Goal: Task Accomplishment & Management: Use online tool/utility

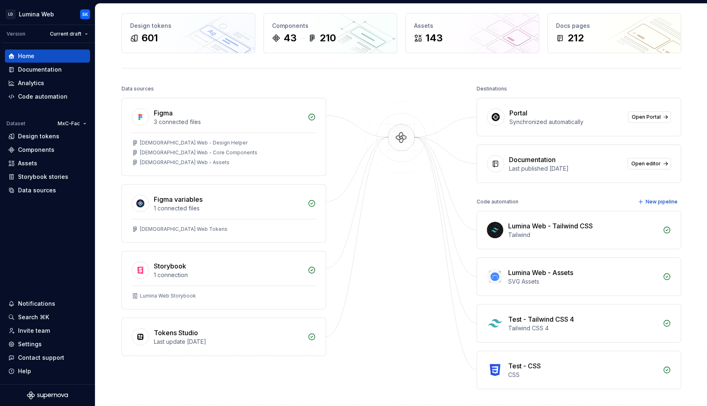
scroll to position [13, 0]
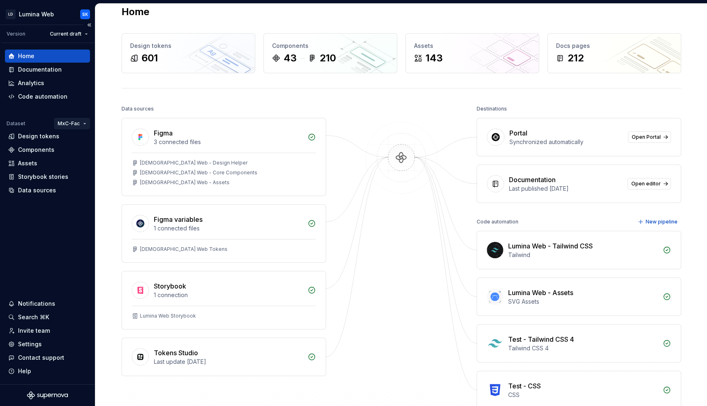
click at [67, 123] on html "LD Lumina Web SK Version Current draft Home Documentation Analytics Code automa…" at bounding box center [353, 203] width 707 height 406
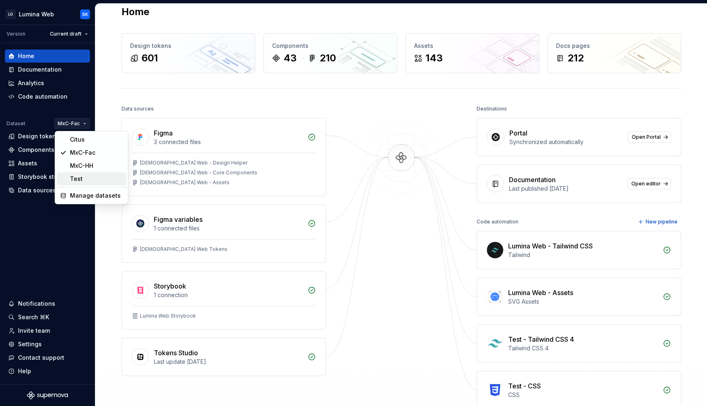
click at [95, 179] on div "Test" at bounding box center [96, 179] width 53 height 8
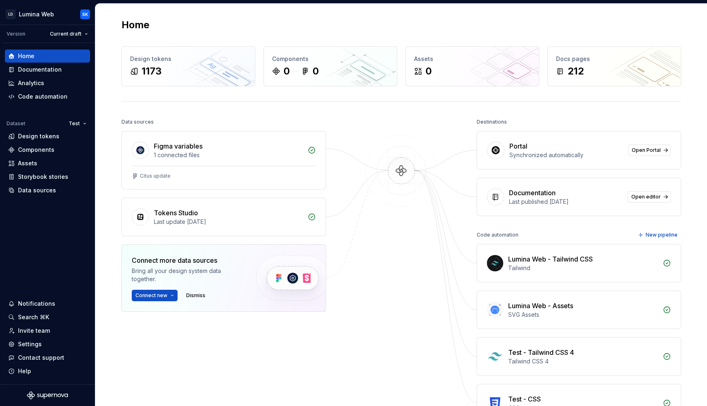
click at [129, 10] on div "Home Design tokens 1173 Components 0 0 Assets 0 Docs pages 212 Data sources Fig…" at bounding box center [401, 237] width 589 height 466
click at [76, 122] on html "LD Lumina Web SK Version Current draft Home Documentation Analytics Code automa…" at bounding box center [353, 203] width 707 height 406
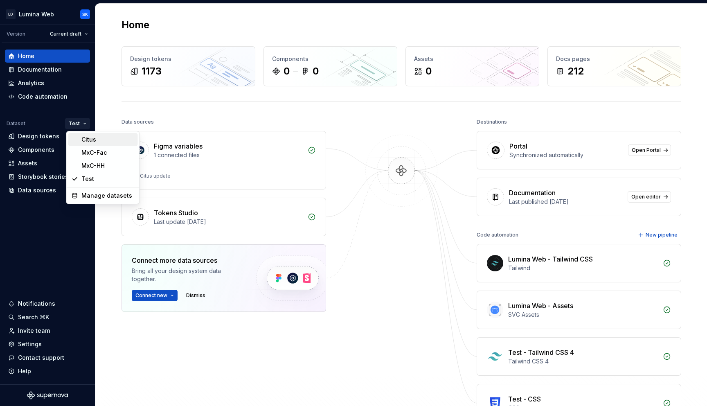
click at [85, 136] on div "Citus" at bounding box center [107, 139] width 53 height 8
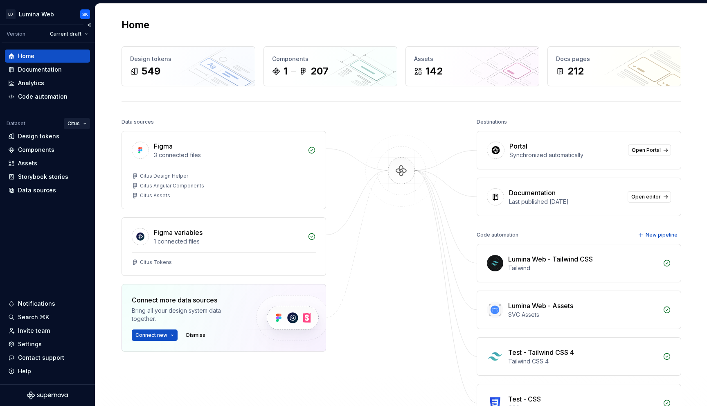
click at [83, 122] on html "LD Lumina Web SK Version Current draft Home Documentation Analytics Code automa…" at bounding box center [353, 203] width 707 height 406
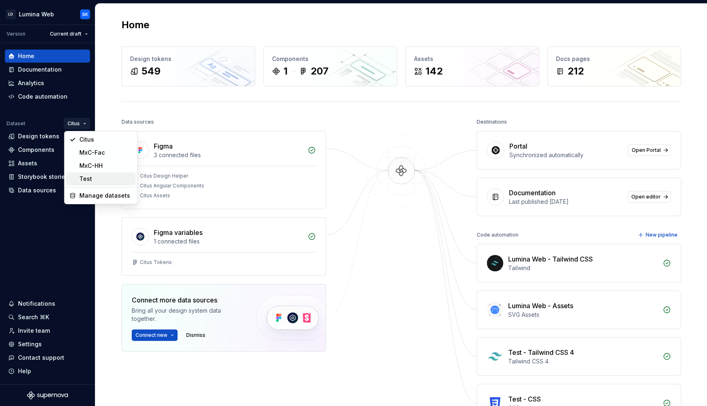
click at [100, 179] on div "Test" at bounding box center [105, 179] width 53 height 8
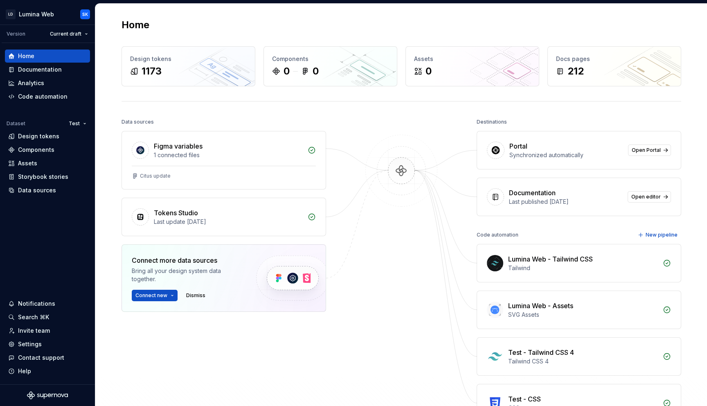
click at [82, 119] on html "LD Lumina Web SK Version Current draft Home Documentation Analytics Code automa…" at bounding box center [353, 203] width 707 height 406
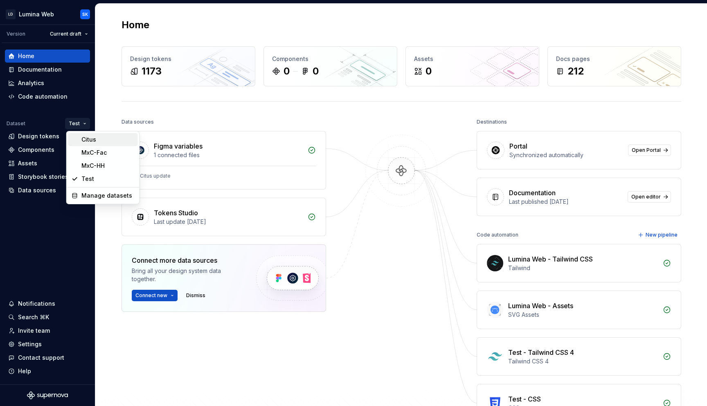
click at [104, 138] on div "Citus" at bounding box center [107, 139] width 53 height 8
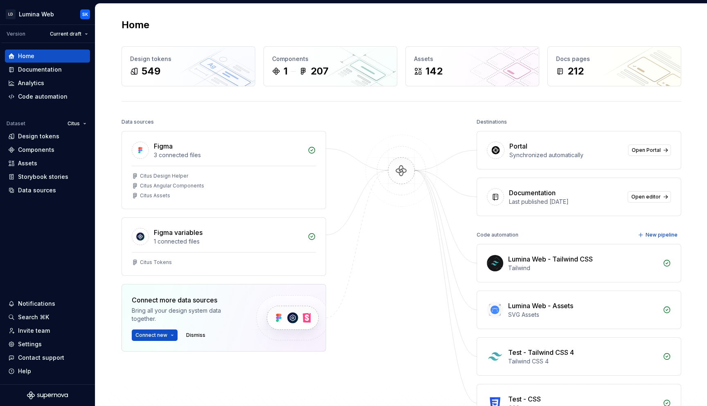
click at [86, 126] on html "LD Lumina Web SK Version Current draft Home Documentation Analytics Code automa…" at bounding box center [353, 203] width 707 height 406
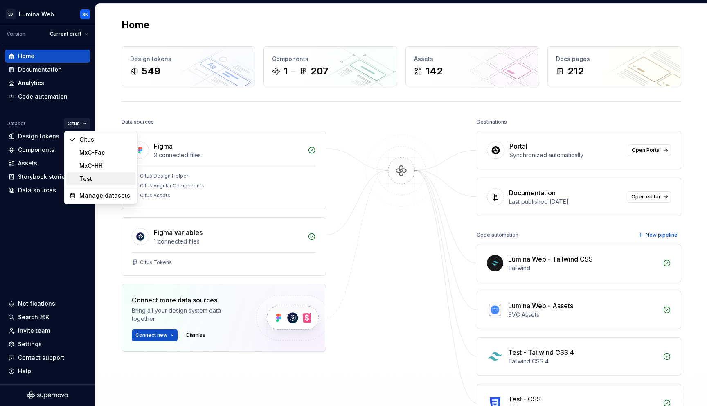
click at [101, 177] on div "Test" at bounding box center [105, 179] width 53 height 8
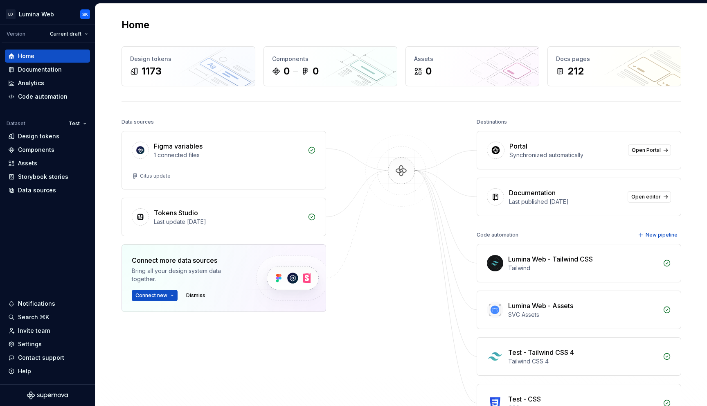
click at [136, 102] on div "Home Design tokens 1173 Components 0 0 Assets 0 Docs pages 212 Data sources Fig…" at bounding box center [401, 237] width 589 height 466
click at [66, 98] on div "Code automation" at bounding box center [47, 96] width 79 height 8
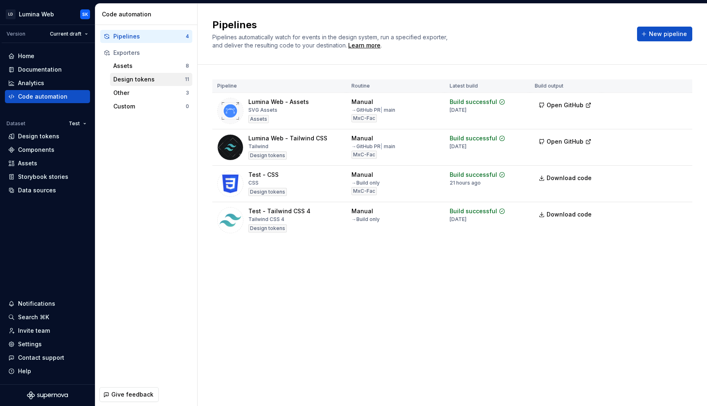
click at [170, 78] on div "Design tokens" at bounding box center [149, 79] width 72 height 8
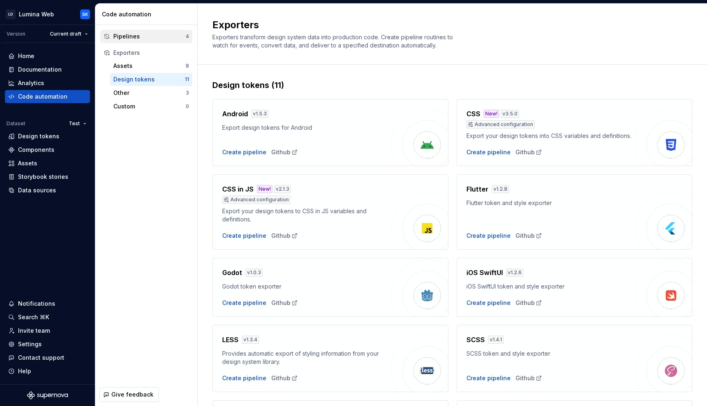
click at [151, 35] on div "Pipelines" at bounding box center [149, 36] width 72 height 8
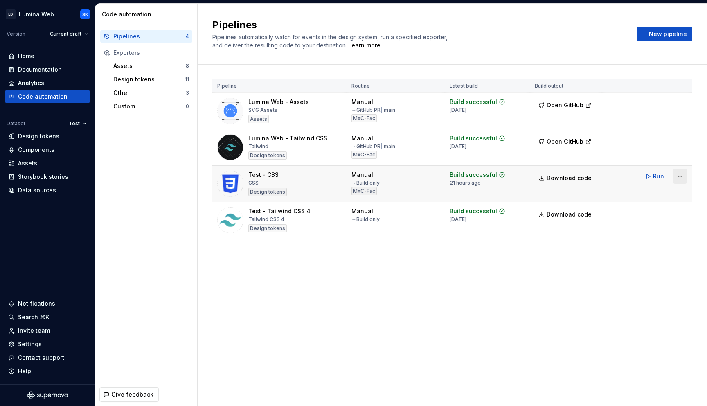
click at [579, 174] on html "LD Lumina Web SK Version Current draft Home Documentation Analytics Code automa…" at bounding box center [353, 203] width 707 height 406
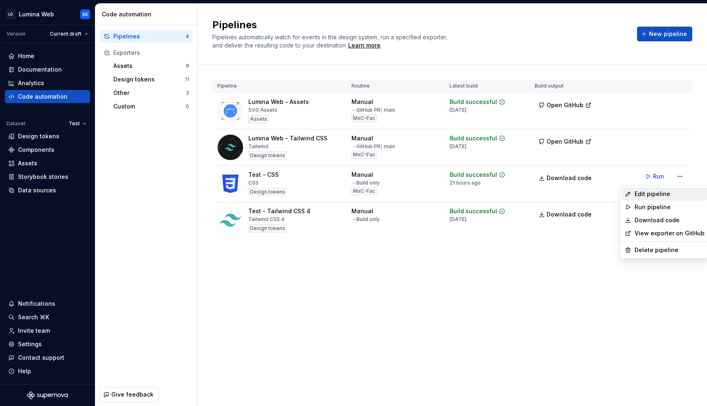
click at [579, 190] on div "Edit pipeline" at bounding box center [670, 194] width 70 height 8
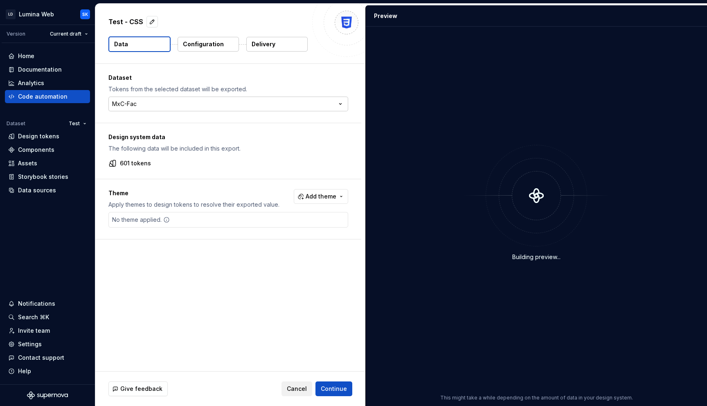
click at [128, 102] on html "LD Lumina Web SK Version Current draft Home Documentation Analytics Code automa…" at bounding box center [353, 203] width 707 height 406
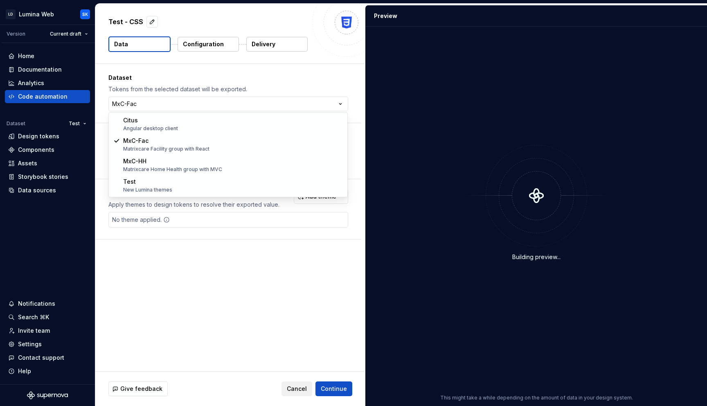
select select "**********"
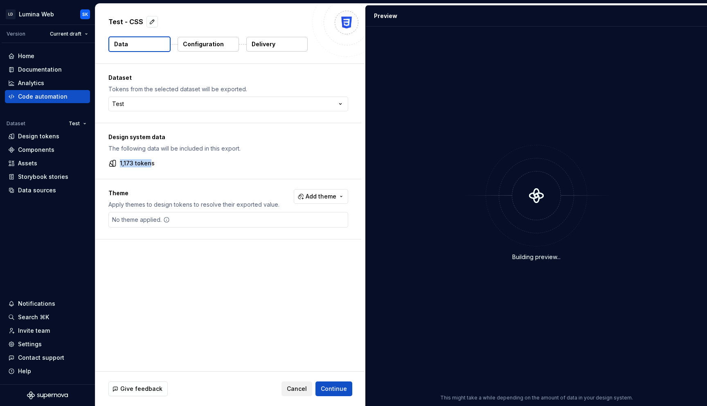
drag, startPoint x: 120, startPoint y: 164, endPoint x: 148, endPoint y: 164, distance: 27.4
click at [148, 164] on p "1,173 tokens" at bounding box center [137, 163] width 35 height 8
click at [164, 164] on div "1,173 tokens" at bounding box center [228, 163] width 240 height 8
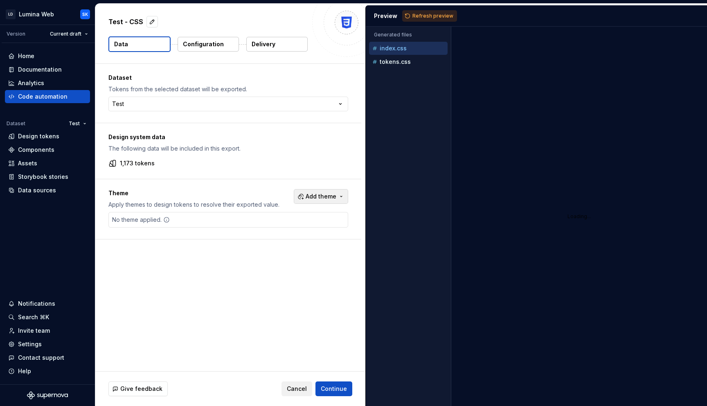
click at [325, 192] on span "Add theme" at bounding box center [321, 196] width 31 height 8
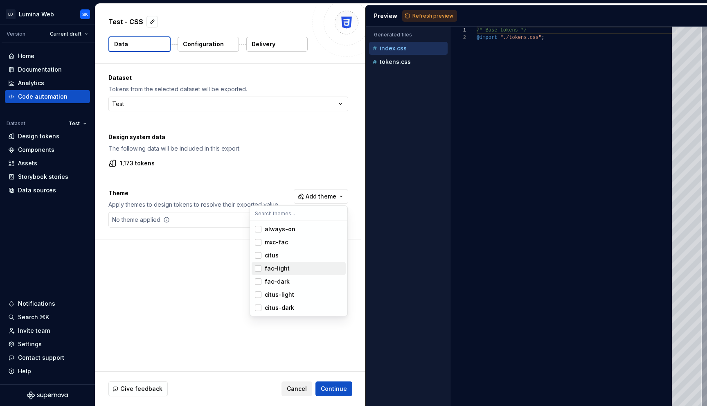
click at [258, 266] on div "Suggestions" at bounding box center [258, 268] width 7 height 7
click at [260, 267] on div "Suggestions" at bounding box center [258, 268] width 7 height 7
click at [260, 295] on div "Suggestions" at bounding box center [258, 294] width 7 height 7
click at [261, 308] on div "Suggestions" at bounding box center [258, 307] width 7 height 7
click at [297, 328] on html "LD Lumina Web SK Version Current draft Home Documentation Analytics Code automa…" at bounding box center [353, 203] width 707 height 406
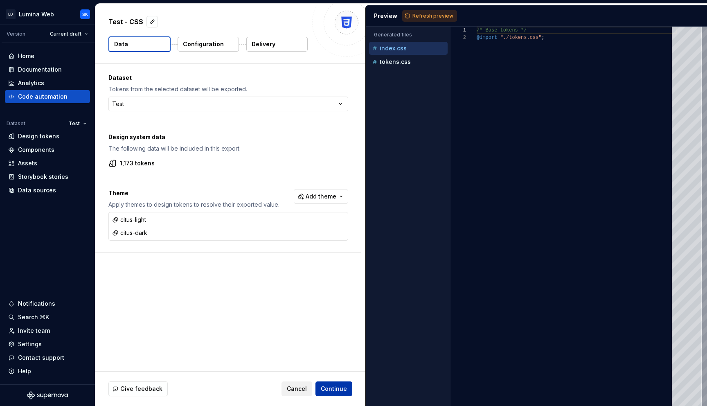
click at [336, 335] on span "Continue" at bounding box center [334, 389] width 26 height 8
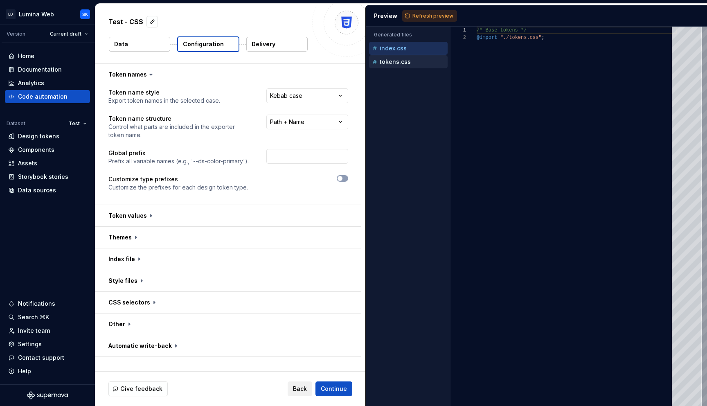
click at [409, 59] on p "tokens.css" at bounding box center [395, 62] width 31 height 7
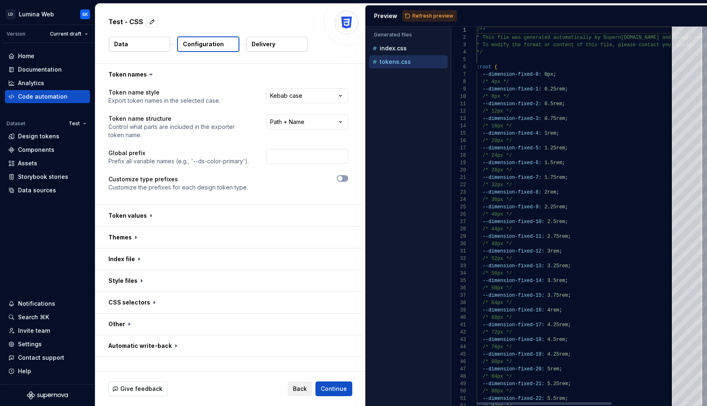
scroll to position [37, 21]
click at [409, 13] on button "Refresh preview" at bounding box center [429, 15] width 55 height 11
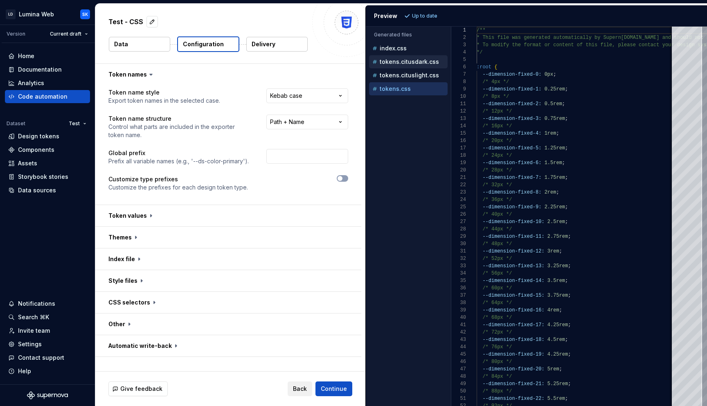
click at [421, 65] on div "tokens.citusdark.css" at bounding box center [409, 62] width 77 height 8
click at [419, 77] on p "tokens.cituslight.css" at bounding box center [409, 75] width 59 height 7
click at [409, 47] on div "index.css" at bounding box center [409, 48] width 77 height 8
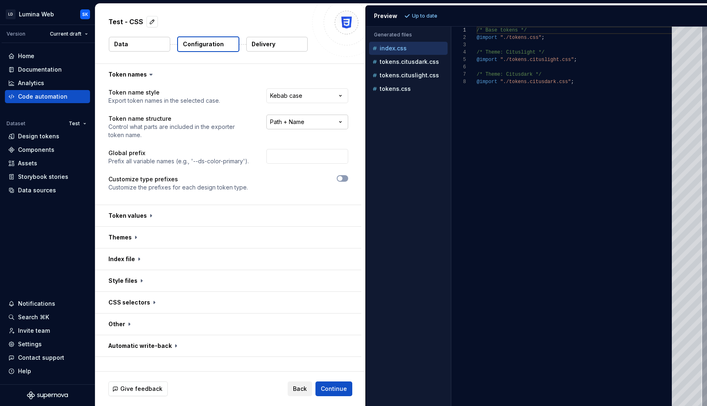
click at [311, 123] on html "**********" at bounding box center [353, 203] width 707 height 406
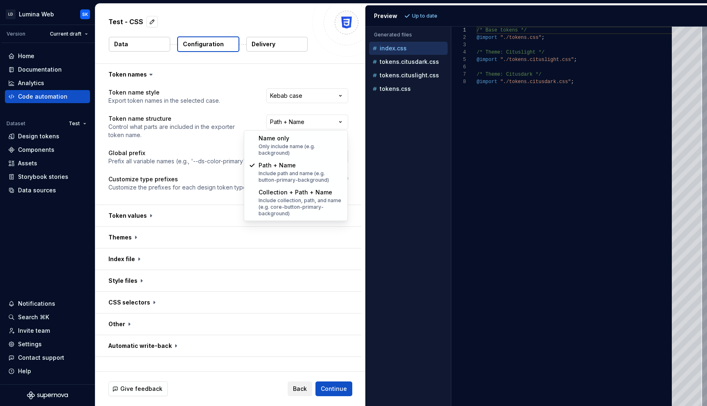
click at [218, 129] on html "**********" at bounding box center [353, 203] width 707 height 406
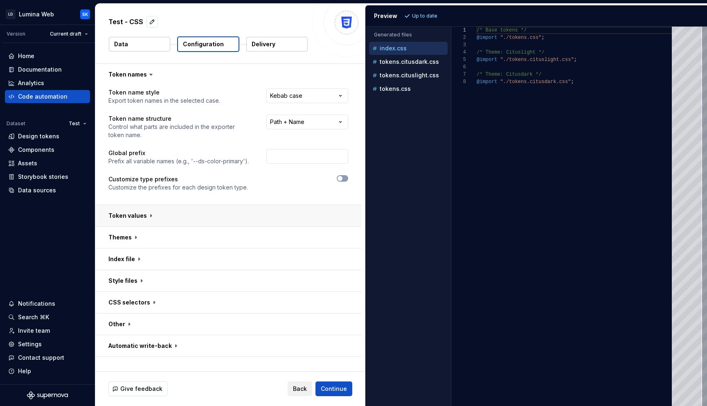
click at [278, 206] on button "button" at bounding box center [228, 215] width 266 height 21
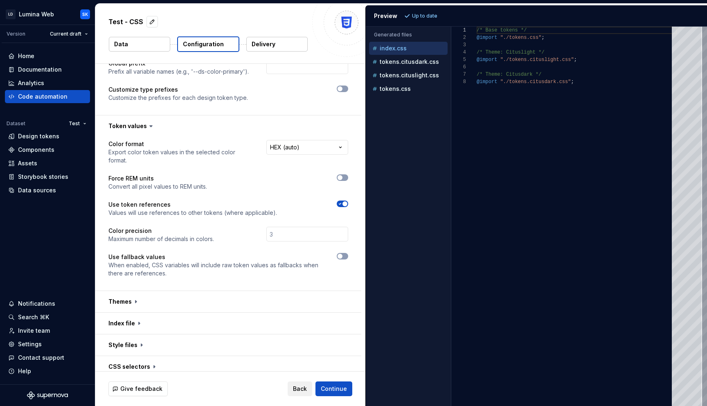
scroll to position [98, 0]
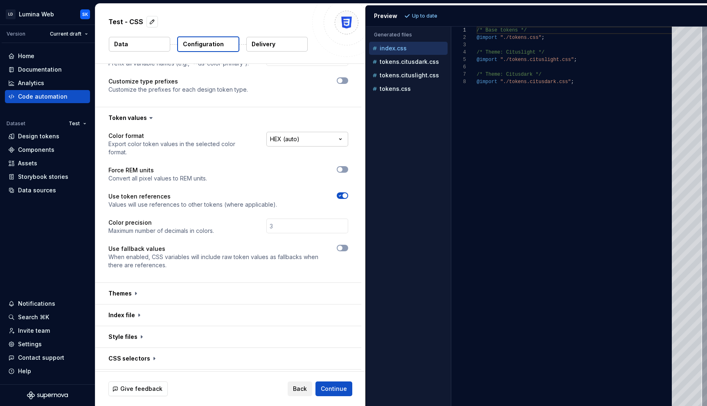
click at [311, 141] on html "**********" at bounding box center [353, 203] width 707 height 406
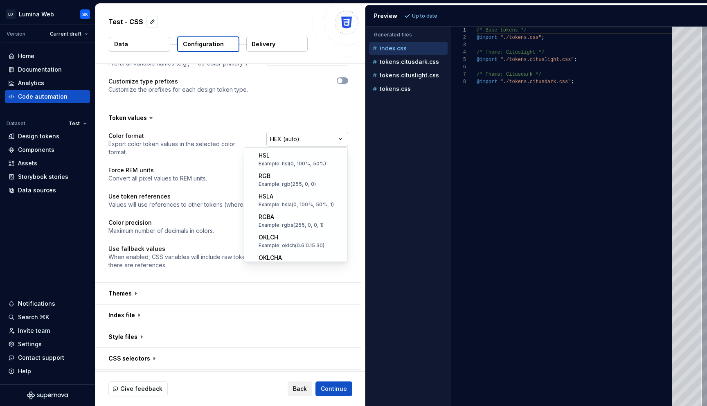
scroll to position [160, 0]
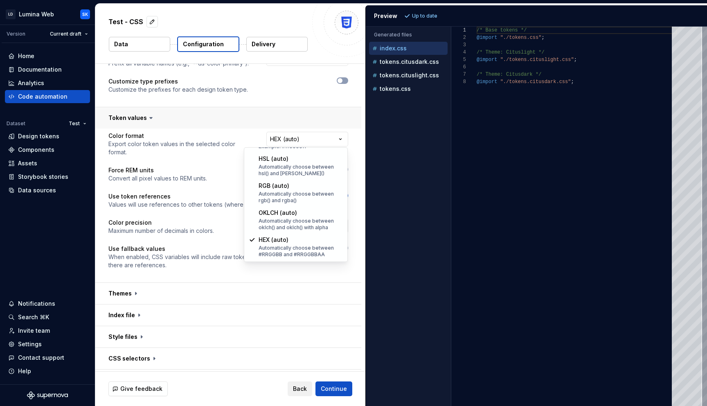
click at [263, 120] on html "**********" at bounding box center [353, 203] width 707 height 406
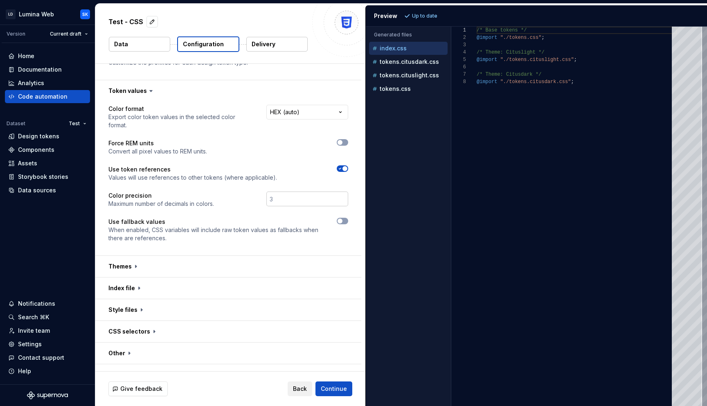
scroll to position [140, 0]
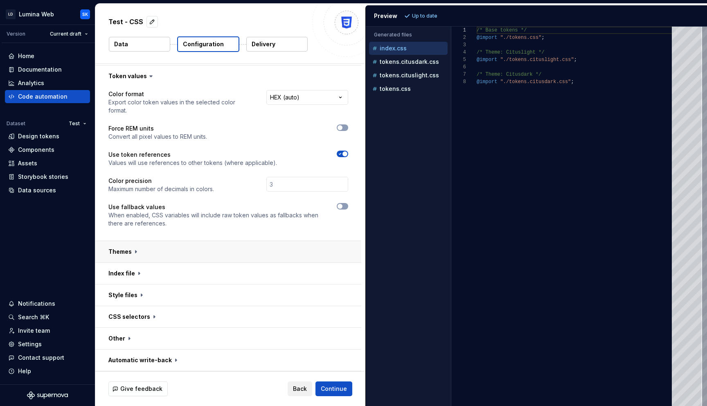
click at [284, 257] on button "button" at bounding box center [228, 251] width 266 height 21
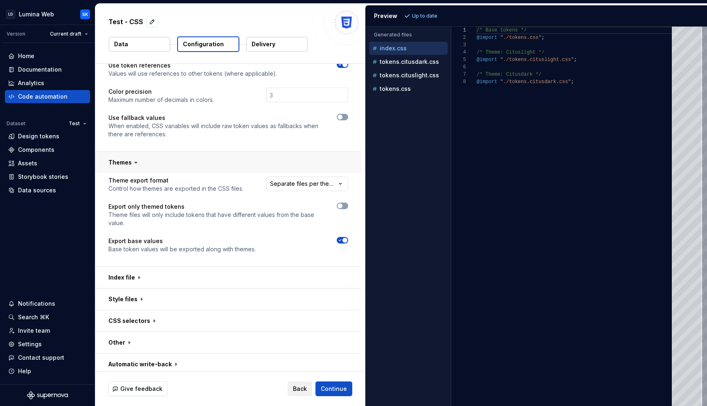
scroll to position [230, 0]
click at [292, 188] on html "**********" at bounding box center [353, 203] width 707 height 406
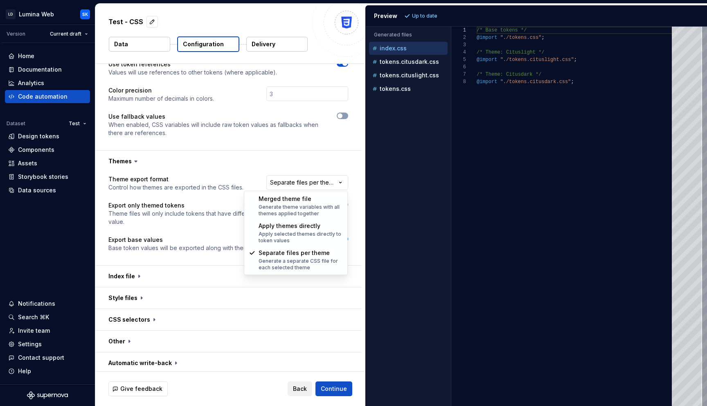
click at [359, 212] on html "**********" at bounding box center [353, 203] width 707 height 406
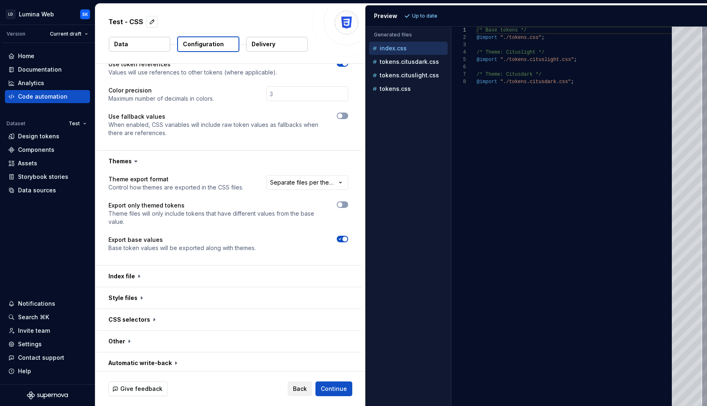
scroll to position [233, 0]
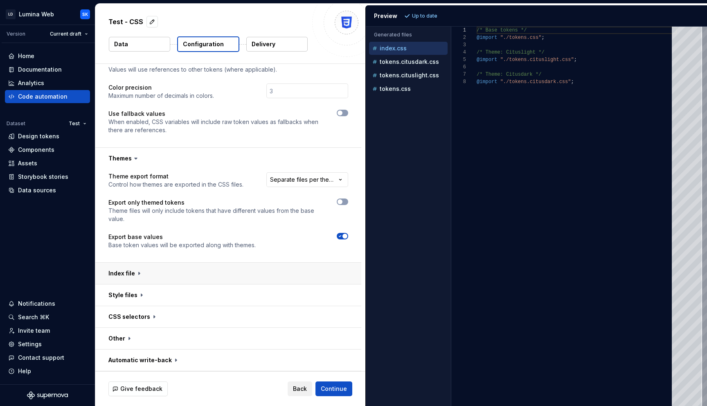
click at [318, 275] on button "button" at bounding box center [228, 273] width 266 height 21
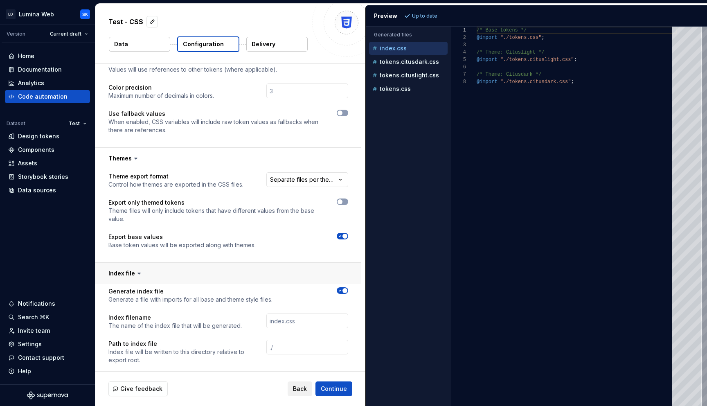
scroll to position [326, 0]
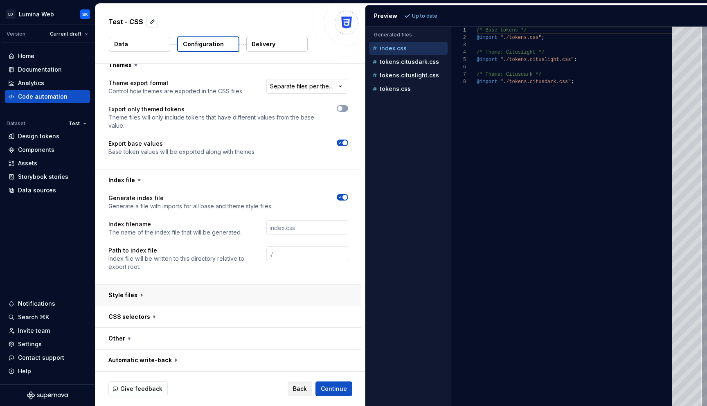
click at [294, 296] on button "button" at bounding box center [228, 294] width 266 height 21
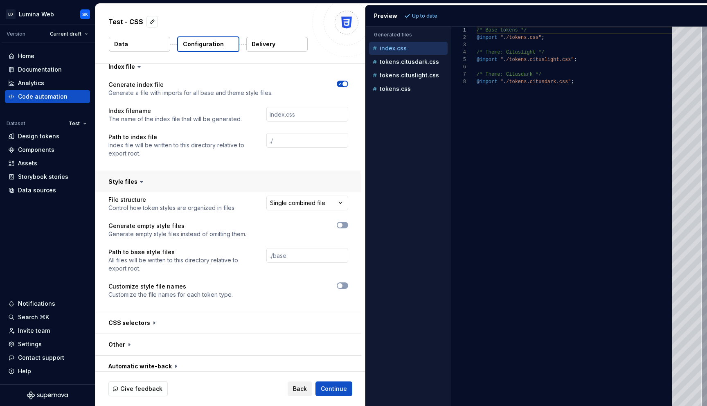
scroll to position [446, 0]
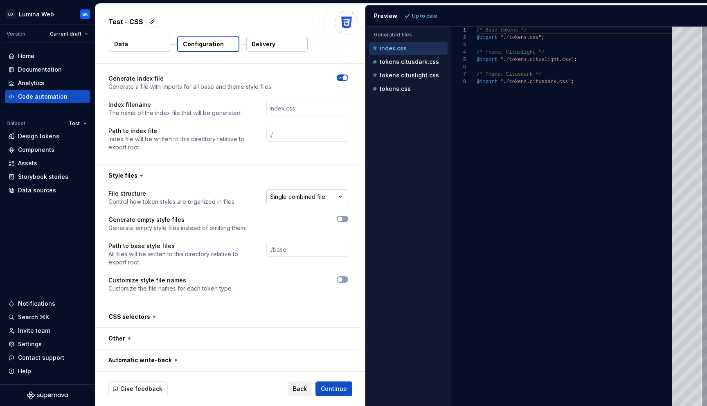
click at [318, 197] on html "**********" at bounding box center [353, 203] width 707 height 406
click at [351, 204] on html "**********" at bounding box center [353, 203] width 707 height 406
click at [276, 322] on button "button" at bounding box center [228, 316] width 266 height 21
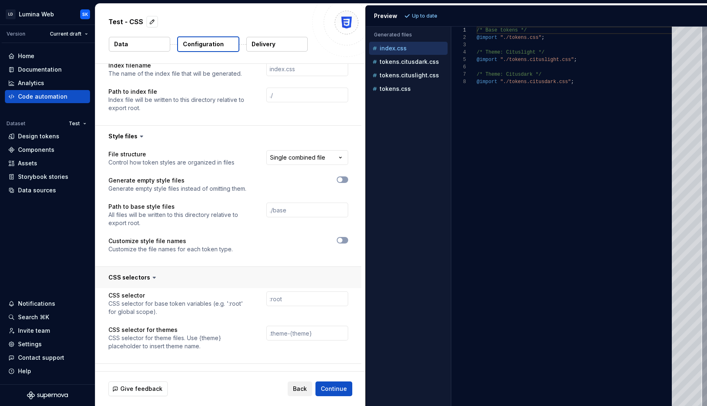
scroll to position [521, 0]
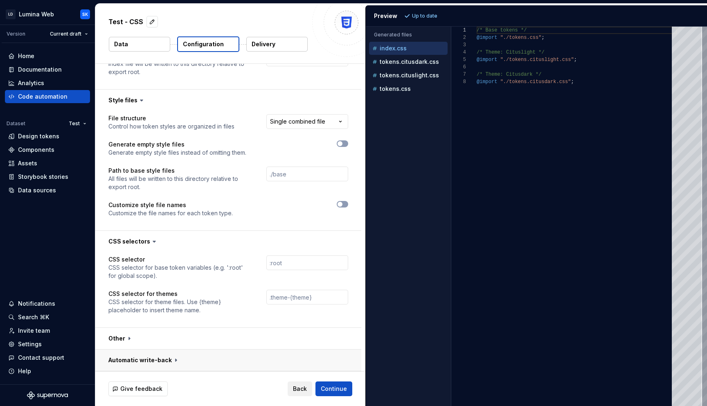
click at [297, 335] on button "button" at bounding box center [228, 359] width 266 height 21
click at [305, 335] on button "button" at bounding box center [228, 338] width 266 height 21
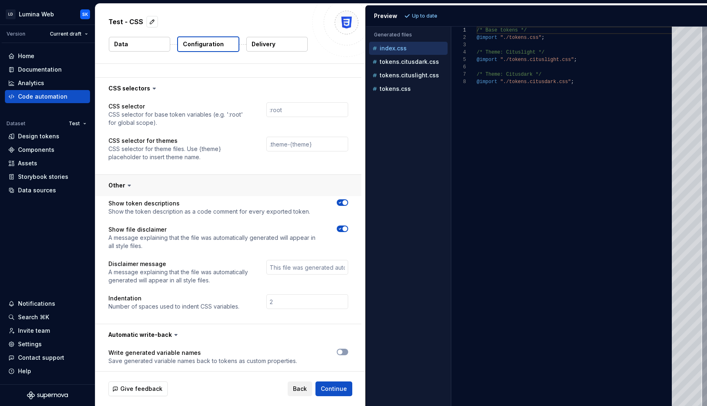
scroll to position [681, 0]
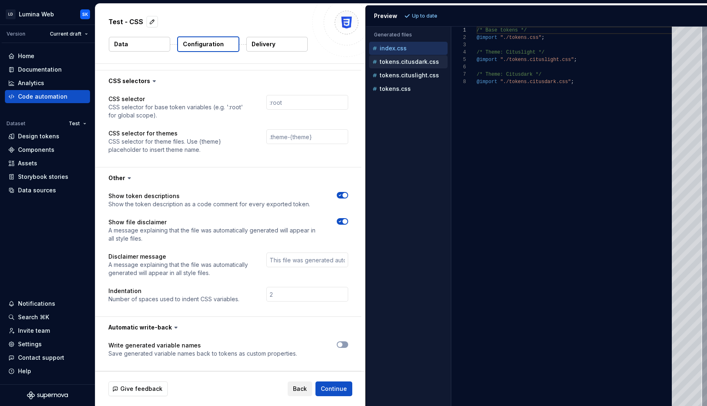
click at [425, 57] on button "tokens.citusdark.css" at bounding box center [408, 61] width 79 height 9
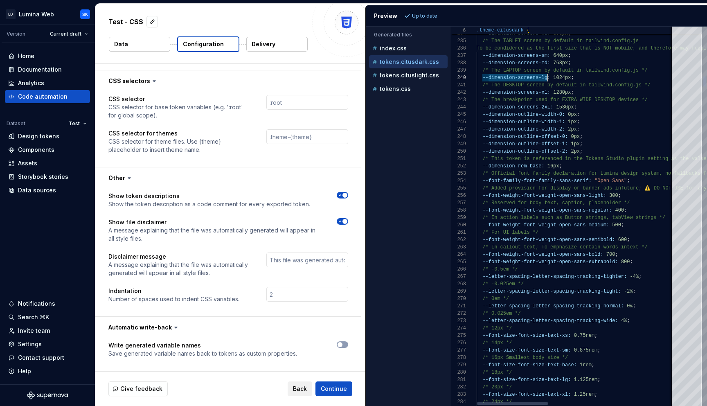
scroll to position [66, 71]
drag, startPoint x: 488, startPoint y: 79, endPoint x: 548, endPoint y: 79, distance: 60.6
type textarea "**********"
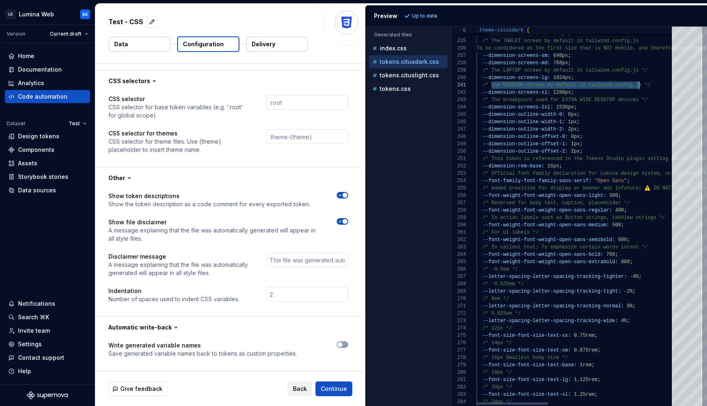
drag, startPoint x: 491, startPoint y: 86, endPoint x: 639, endPoint y: 88, distance: 147.7
click at [55, 135] on div "Design tokens" at bounding box center [38, 136] width 41 height 8
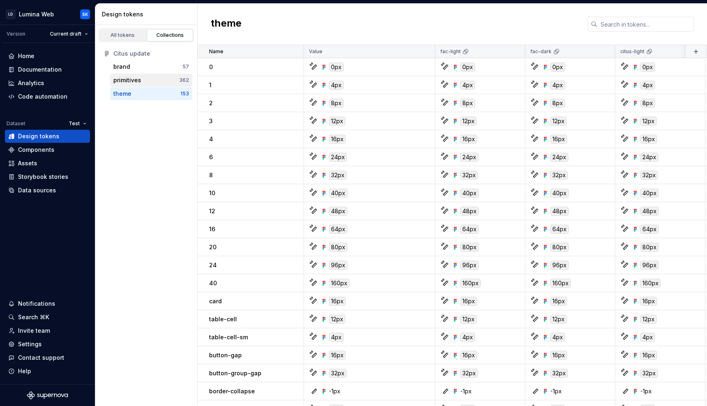
click at [165, 83] on div "primitives" at bounding box center [146, 80] width 66 height 8
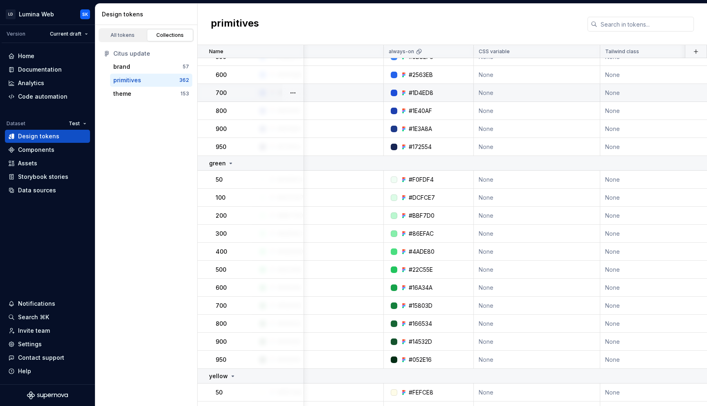
scroll to position [940, 10]
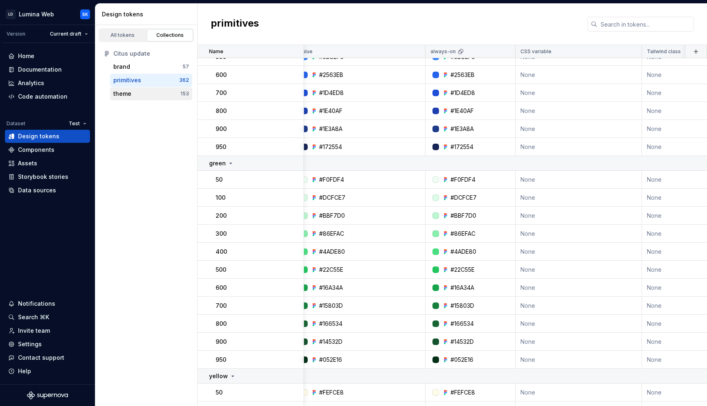
click at [136, 97] on div "theme" at bounding box center [146, 94] width 67 height 8
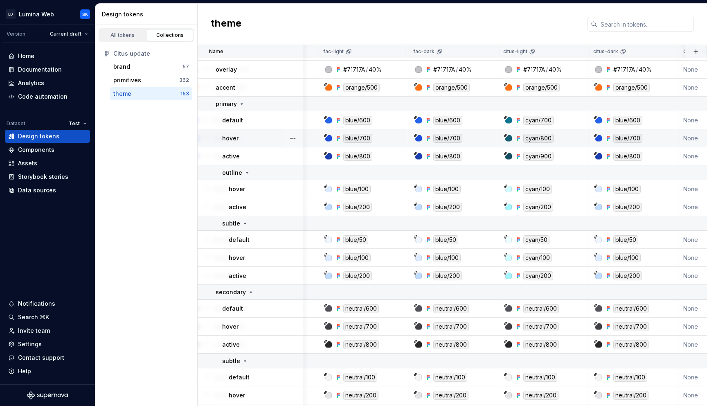
scroll to position [1128, 117]
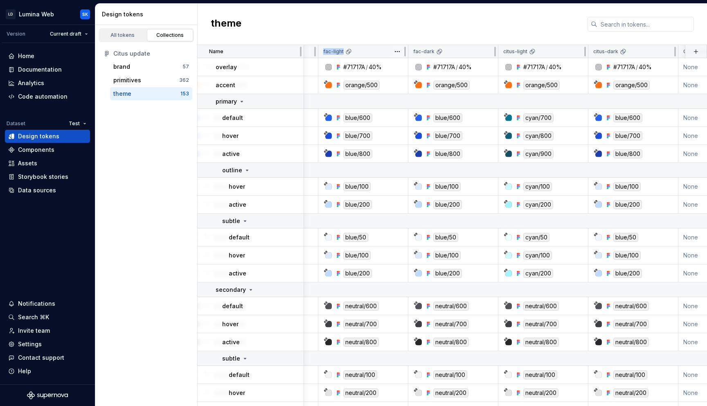
drag, startPoint x: 323, startPoint y: 50, endPoint x: 348, endPoint y: 50, distance: 25.4
click at [348, 50] on div "fac-light" at bounding box center [363, 51] width 90 height 13
drag, startPoint x: 414, startPoint y: 50, endPoint x: 436, endPoint y: 50, distance: 21.7
click at [436, 50] on div "fac-dark" at bounding box center [427, 51] width 29 height 7
drag, startPoint x: 343, startPoint y: 51, endPoint x: 320, endPoint y: 51, distance: 22.9
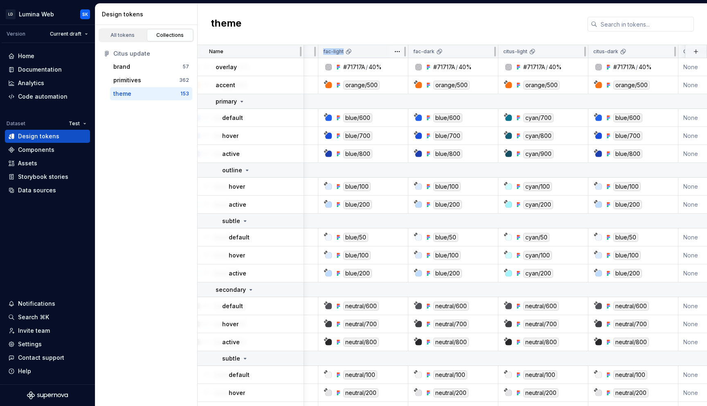
click at [320, 51] on div "fac-light" at bounding box center [363, 51] width 90 height 13
click at [336, 30] on div "theme" at bounding box center [452, 24] width 509 height 41
drag, startPoint x: 527, startPoint y: 52, endPoint x: 504, endPoint y: 52, distance: 23.7
click at [504, 52] on div "citus-light" at bounding box center [519, 51] width 32 height 7
click at [511, 52] on p "citus-light" at bounding box center [515, 51] width 24 height 7
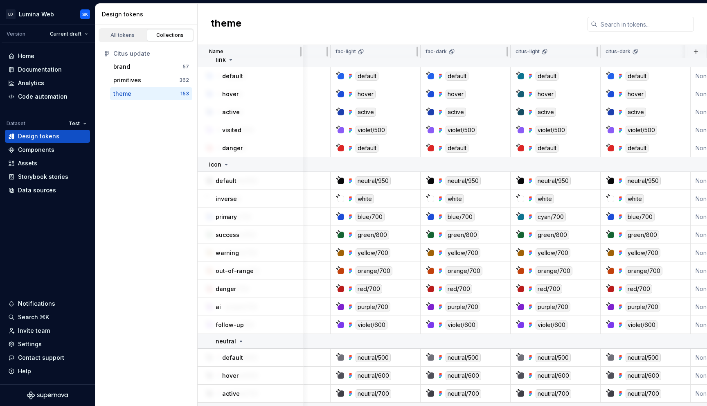
scroll to position [2273, 120]
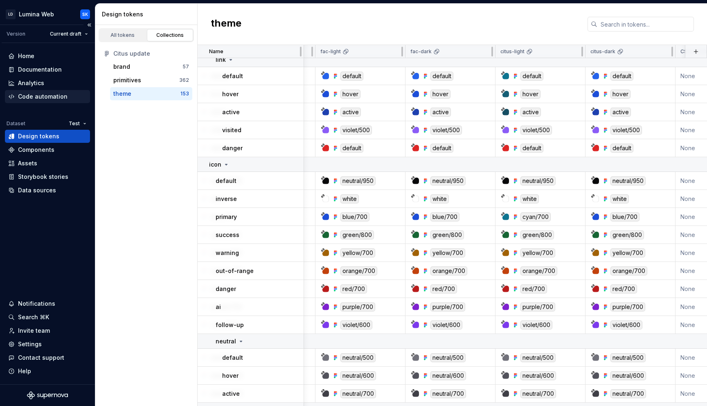
click at [70, 94] on div "Code automation" at bounding box center [47, 96] width 79 height 8
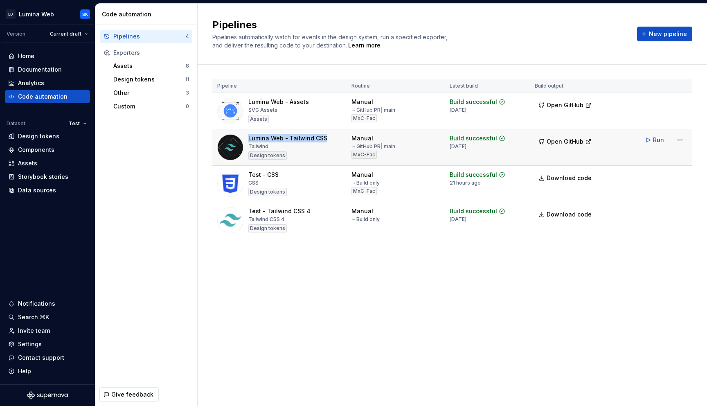
drag, startPoint x: 246, startPoint y: 138, endPoint x: 325, endPoint y: 143, distance: 78.7
click at [325, 143] on div "Lumina Web - Tailwind CSS Tailwind Design tokens" at bounding box center [279, 147] width 124 height 26
drag, startPoint x: 269, startPoint y: 145, endPoint x: 250, endPoint y: 137, distance: 20.7
click at [250, 137] on div "Lumina Web - Tailwind CSS Tailwind Design tokens" at bounding box center [287, 147] width 79 height 26
click at [579, 143] on html "LD Lumina Web SK Version Current draft Home Documentation Analytics Code automa…" at bounding box center [353, 203] width 707 height 406
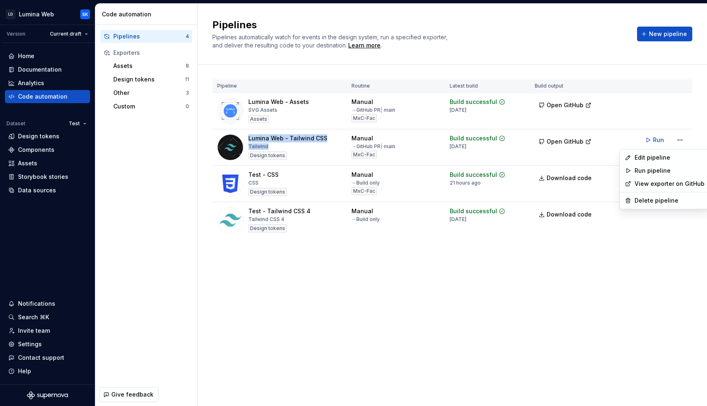
click at [579, 181] on link "View exporter on GitHub" at bounding box center [670, 184] width 70 height 8
click at [579, 142] on html "LD Lumina Web SK Version Current draft Home Documentation Analytics Code automa…" at bounding box center [353, 203] width 707 height 406
click at [579, 158] on div "Edit pipeline" at bounding box center [670, 157] width 70 height 8
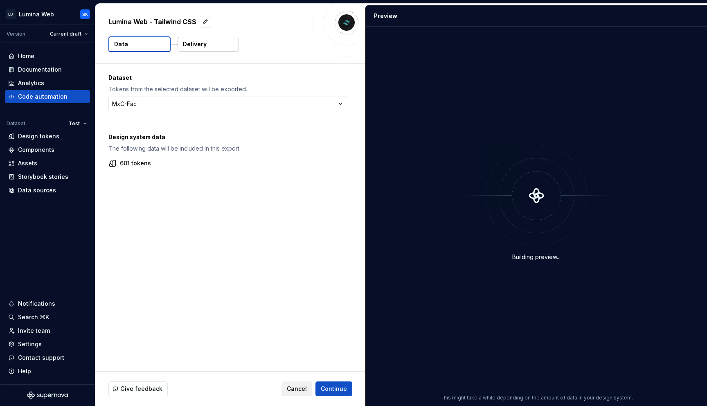
click at [194, 45] on p "Delivery" at bounding box center [195, 44] width 24 height 8
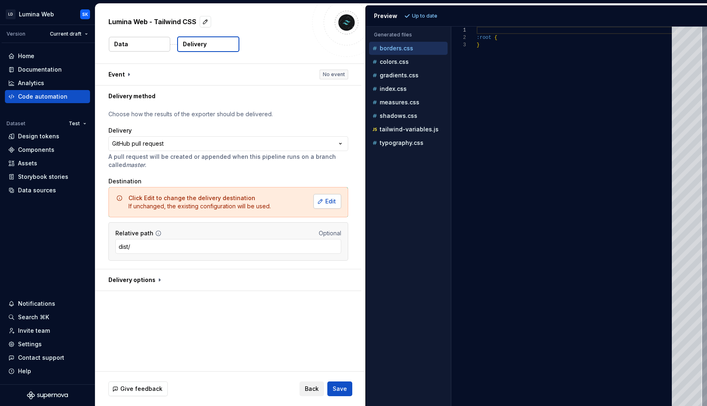
click at [329, 198] on span "Edit" at bounding box center [330, 201] width 11 height 8
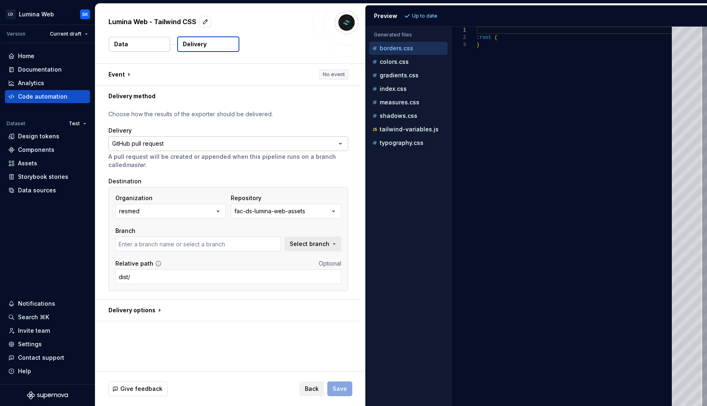
type input "chore/sync-template"
click at [302, 214] on div "fac-ds-lumina-web-assets" at bounding box center [269, 211] width 71 height 8
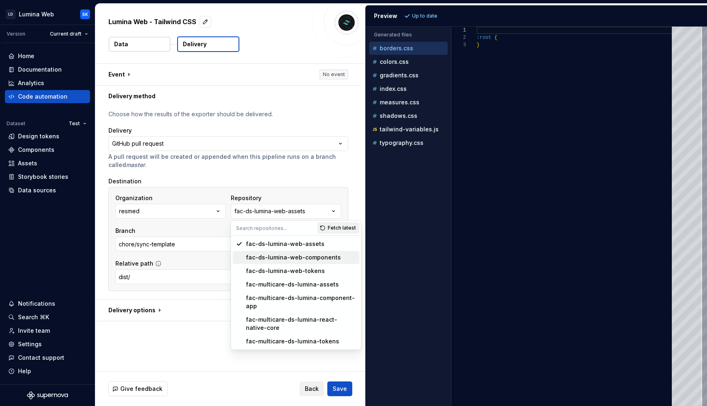
click at [325, 185] on div "Destination Organization resmed Repository fac-ds-lumina-web-assets Branch chor…" at bounding box center [228, 234] width 240 height 114
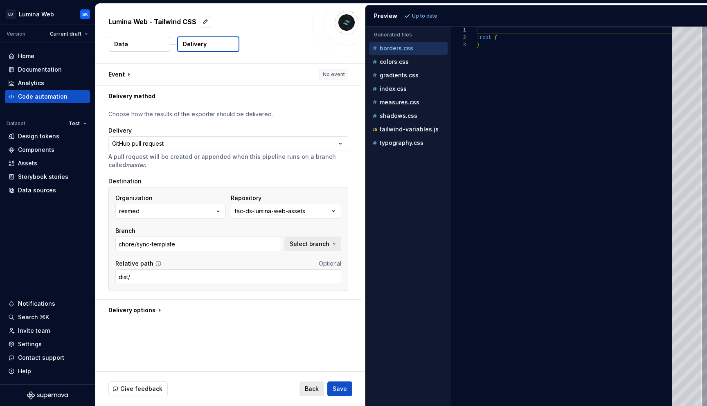
click at [318, 335] on button "Back" at bounding box center [312, 388] width 25 height 15
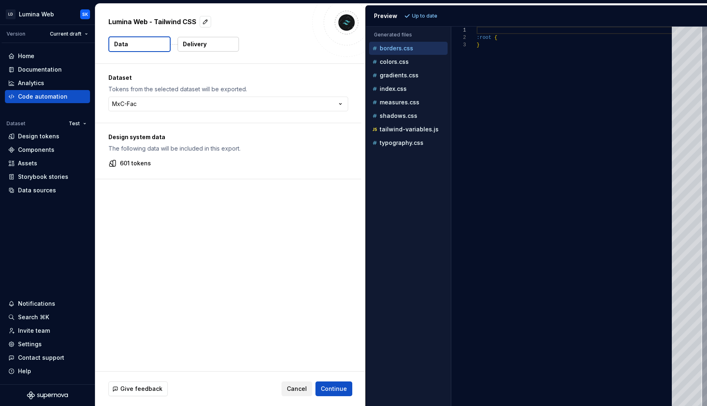
click at [223, 44] on button "Delivery" at bounding box center [208, 44] width 61 height 15
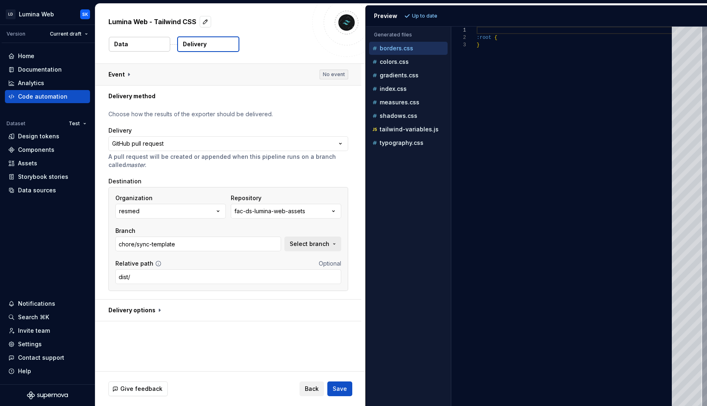
click at [159, 75] on button "button" at bounding box center [228, 74] width 266 height 21
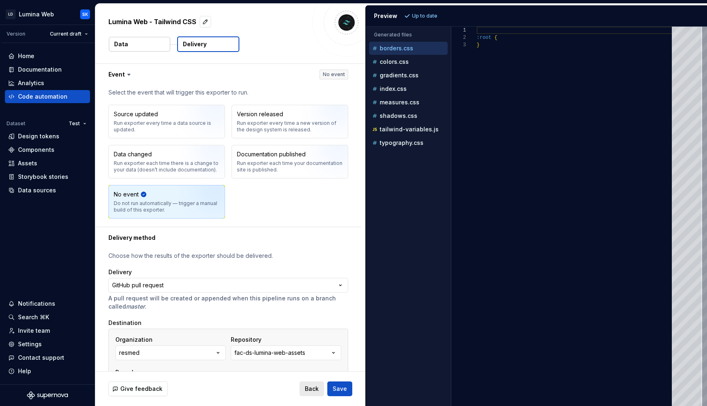
click at [319, 335] on button "Back" at bounding box center [312, 388] width 25 height 15
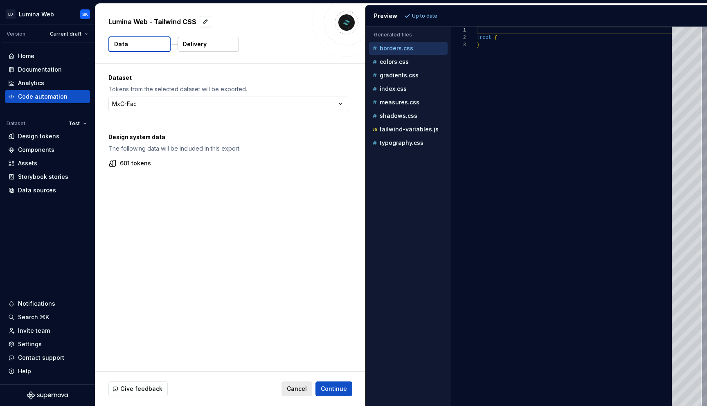
click at [307, 335] on span "Cancel" at bounding box center [297, 389] width 20 height 8
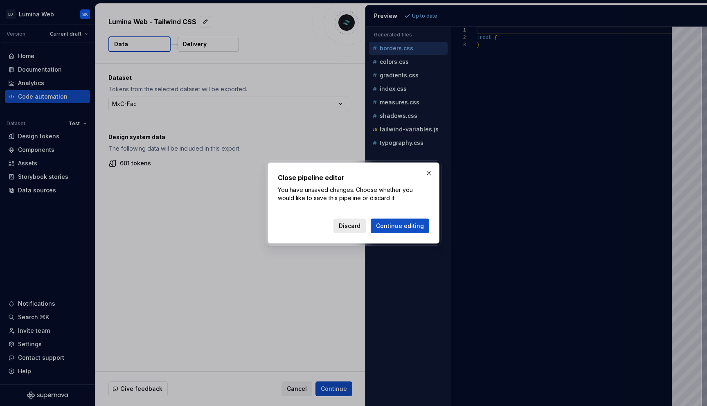
click at [343, 222] on span "Discard" at bounding box center [350, 226] width 22 height 8
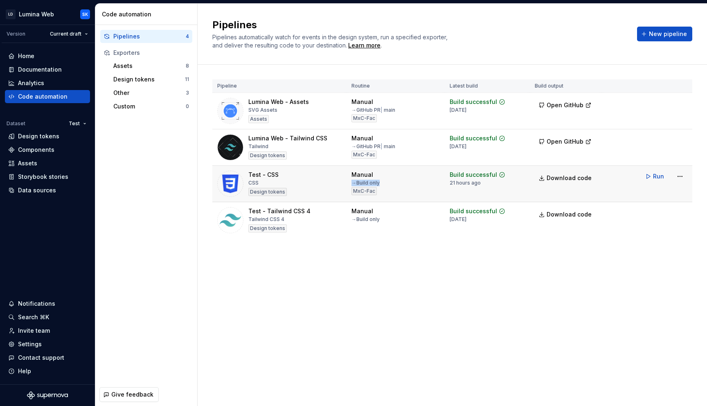
drag, startPoint x: 354, startPoint y: 183, endPoint x: 383, endPoint y: 182, distance: 29.1
click at [383, 182] on div "Manual → Build only MxC-Fac" at bounding box center [396, 183] width 88 height 25
click at [579, 173] on html "LD Lumina Web SK Version Current draft Home Documentation Analytics Code automa…" at bounding box center [353, 203] width 707 height 406
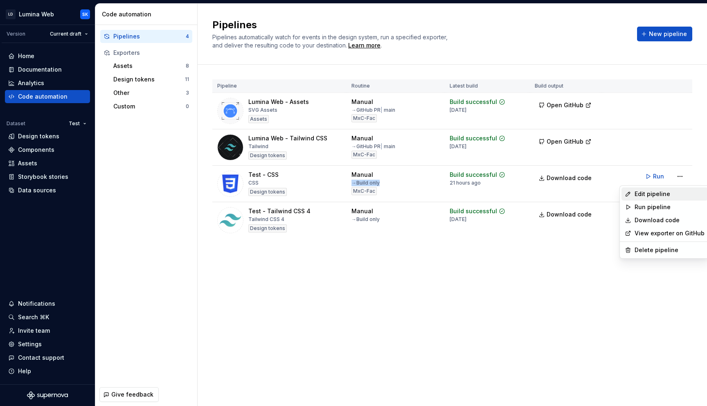
click at [579, 189] on div "Edit pipeline" at bounding box center [665, 193] width 86 height 13
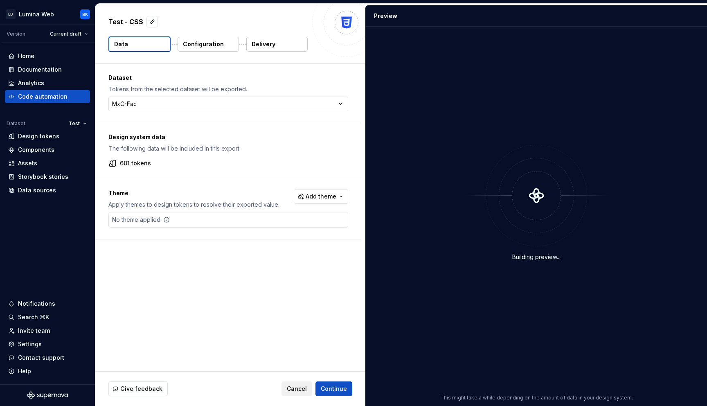
click at [266, 41] on p "Delivery" at bounding box center [264, 44] width 24 height 8
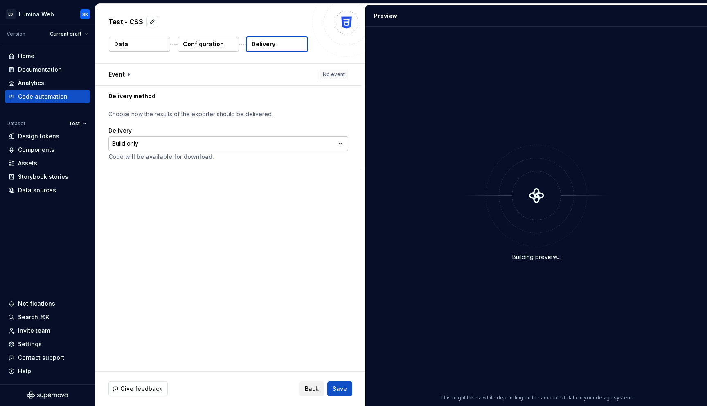
click at [259, 142] on html "**********" at bounding box center [353, 203] width 707 height 406
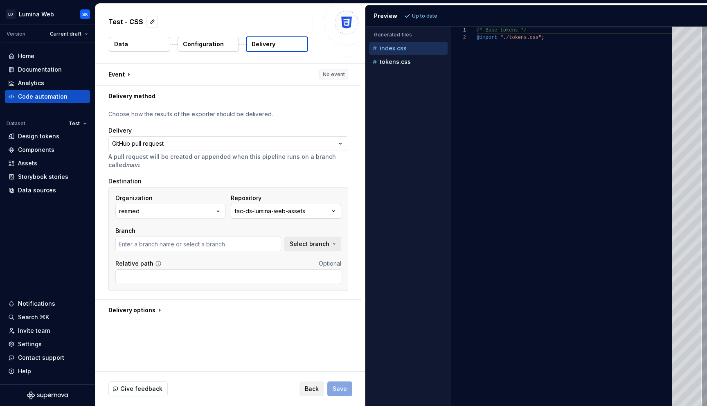
type input "chore/sync-template"
click at [294, 213] on div "fac-ds-lumina-web-assets" at bounding box center [269, 211] width 71 height 8
click at [343, 195] on div "Organization resmed Repository fac-ds-lumina-web-assets Branch chore/sync-templ…" at bounding box center [228, 239] width 240 height 104
click at [418, 59] on div "tokens.css" at bounding box center [409, 62] width 77 height 8
type textarea "**********"
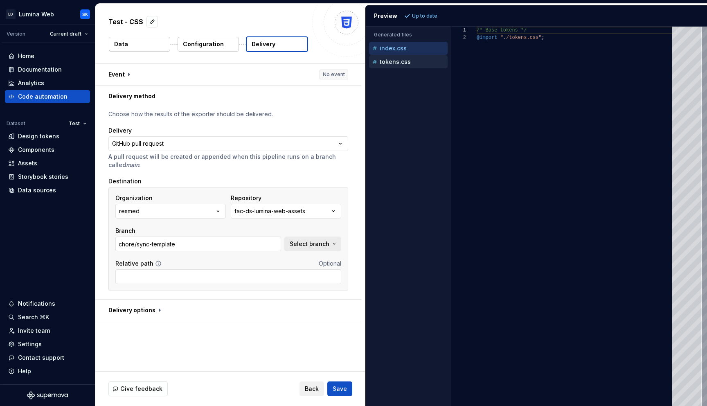
scroll to position [74, 0]
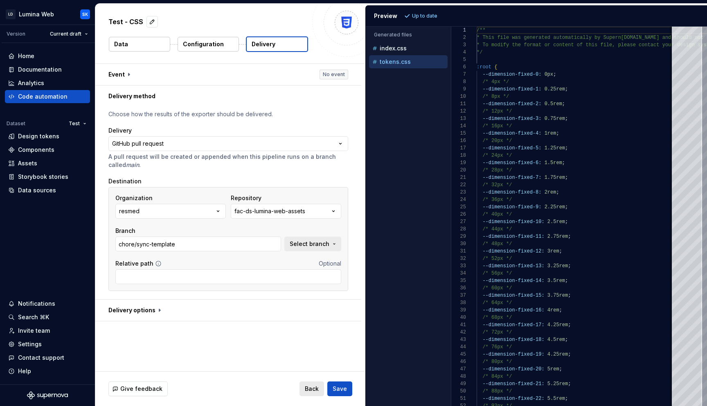
click at [315, 335] on span "Back" at bounding box center [312, 389] width 14 height 8
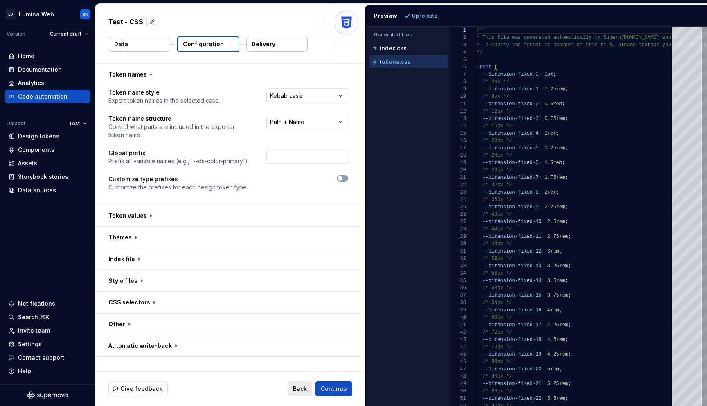
click at [303, 335] on span "Back" at bounding box center [300, 389] width 14 height 8
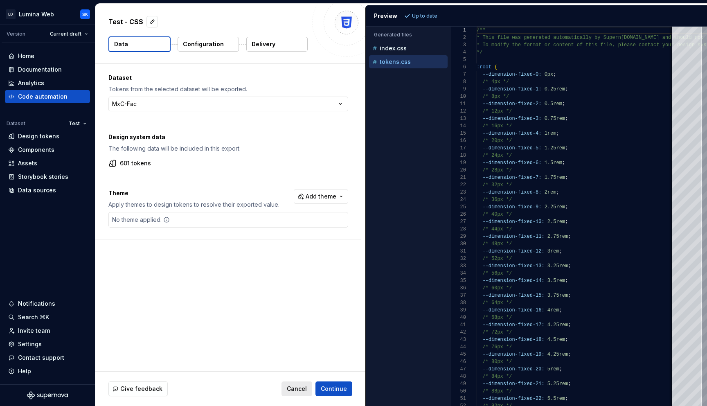
click at [303, 335] on span "Cancel" at bounding box center [297, 389] width 20 height 8
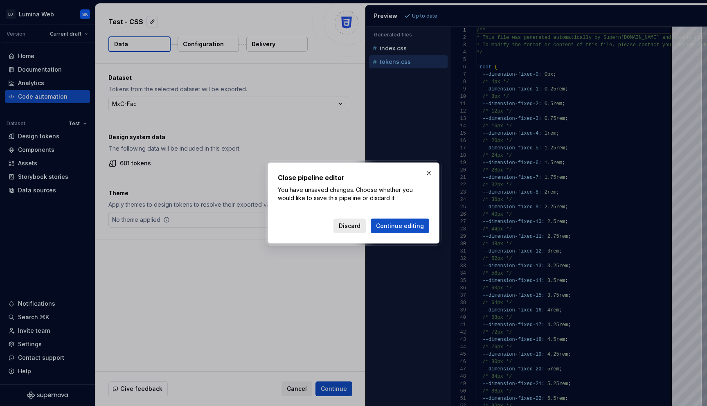
click at [361, 227] on span "Discard" at bounding box center [350, 226] width 22 height 8
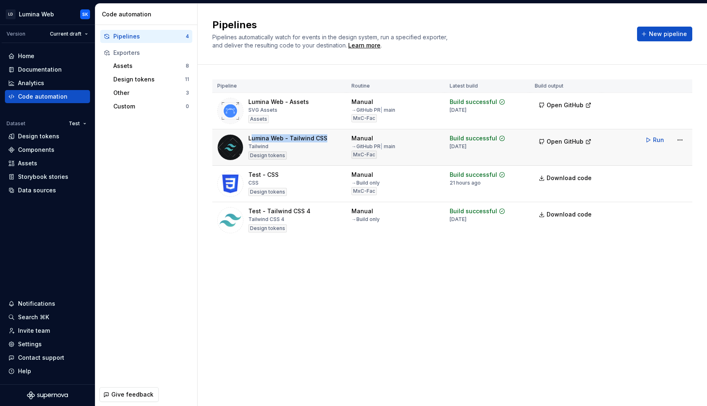
drag, startPoint x: 272, startPoint y: 144, endPoint x: 252, endPoint y: 140, distance: 20.1
click at [252, 140] on div "Lumina Web - Tailwind CSS Tailwind Design tokens" at bounding box center [287, 147] width 79 height 26
click at [294, 136] on div "Lumina Web - Tailwind CSS" at bounding box center [287, 138] width 79 height 8
drag, startPoint x: 248, startPoint y: 138, endPoint x: 269, endPoint y: 145, distance: 22.9
click at [269, 145] on div "Lumina Web - Tailwind CSS Tailwind Design tokens" at bounding box center [279, 147] width 124 height 26
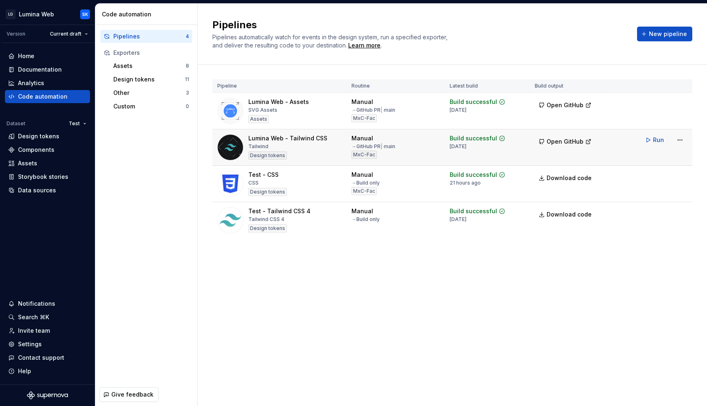
click at [273, 145] on div "Lumina Web - Tailwind CSS Tailwind Design tokens" at bounding box center [287, 147] width 79 height 26
click at [579, 136] on html "LD Lumina Web SK Version Current draft Home Documentation Analytics Code automa…" at bounding box center [353, 203] width 707 height 406
click at [579, 153] on div "Edit pipeline" at bounding box center [670, 157] width 70 height 8
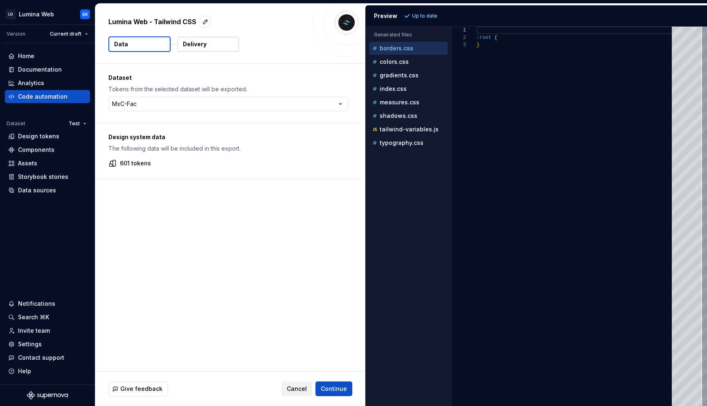
drag, startPoint x: 118, startPoint y: 181, endPoint x: 325, endPoint y: 221, distance: 210.9
click at [325, 221] on div "Dataset Tokens from the selected dataset will be exported. MxC-Fac ***** ******…" at bounding box center [230, 217] width 270 height 307
click at [45, 139] on div "Design tokens" at bounding box center [38, 136] width 41 height 8
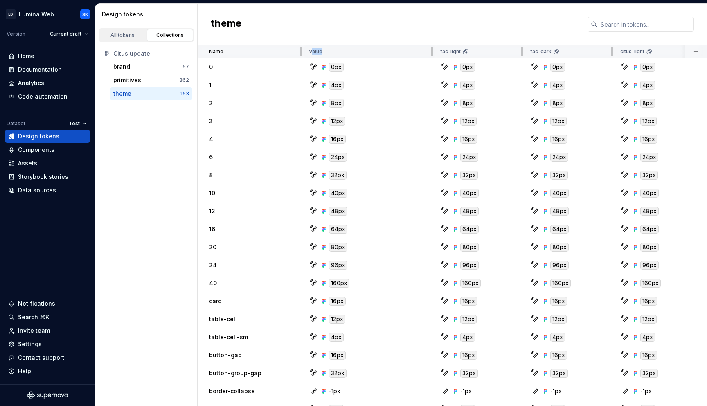
drag, startPoint x: 320, startPoint y: 50, endPoint x: 311, endPoint y: 50, distance: 9.0
click at [311, 50] on p "Value" at bounding box center [316, 51] width 14 height 7
click at [360, 36] on div "theme" at bounding box center [452, 24] width 509 height 41
drag, startPoint x: 458, startPoint y: 52, endPoint x: 442, endPoint y: 52, distance: 16.8
click at [442, 52] on p "fac-light" at bounding box center [450, 51] width 20 height 7
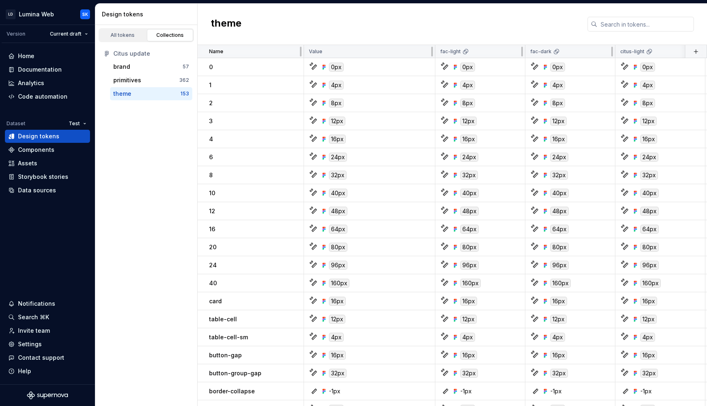
click at [316, 50] on p "Value" at bounding box center [316, 51] width 14 height 7
click at [54, 98] on div "Code automation" at bounding box center [43, 96] width 50 height 8
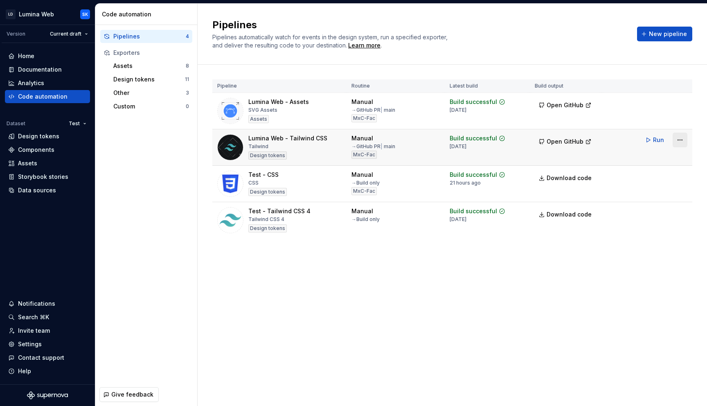
click at [579, 141] on html "LD Lumina Web SK Version Current draft Home Documentation Analytics Code automa…" at bounding box center [353, 203] width 707 height 406
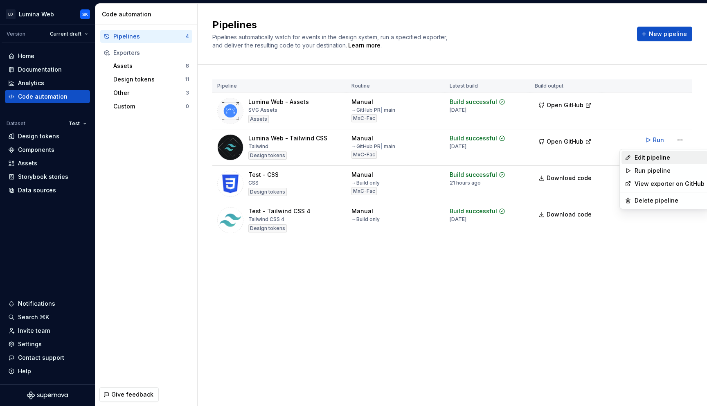
click at [579, 158] on div "Edit pipeline" at bounding box center [670, 157] width 70 height 8
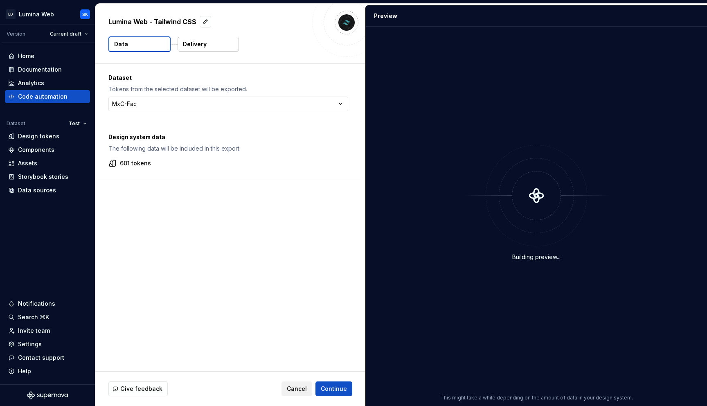
click at [308, 197] on div "Dataset Tokens from the selected dataset will be exported. MxC-Fac ***** ******…" at bounding box center [230, 217] width 270 height 307
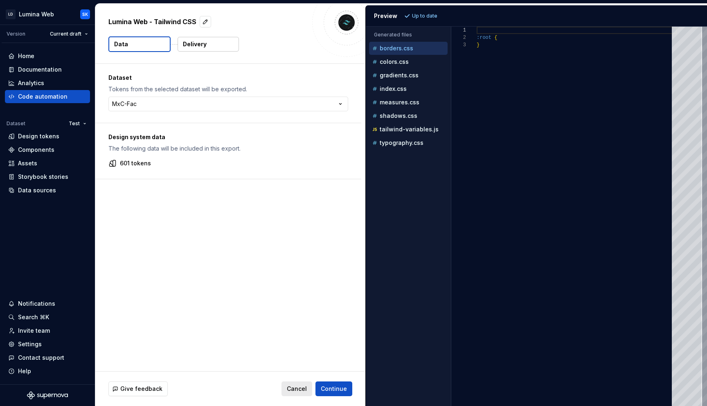
click at [297, 335] on button "Cancel" at bounding box center [297, 388] width 31 height 15
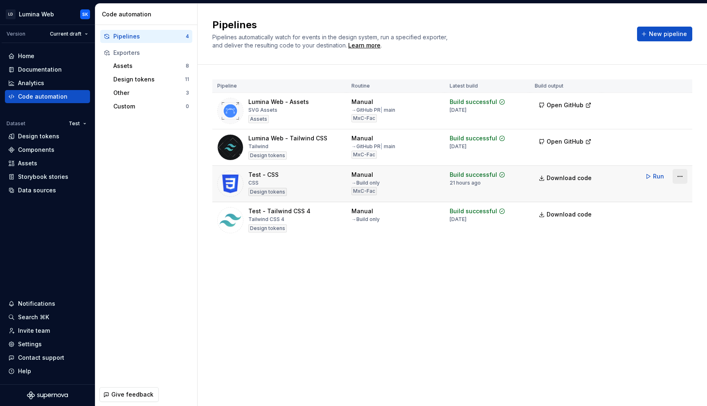
click at [579, 174] on html "LD Lumina Web SK Version Current draft Home Documentation Analytics Code automa…" at bounding box center [353, 203] width 707 height 406
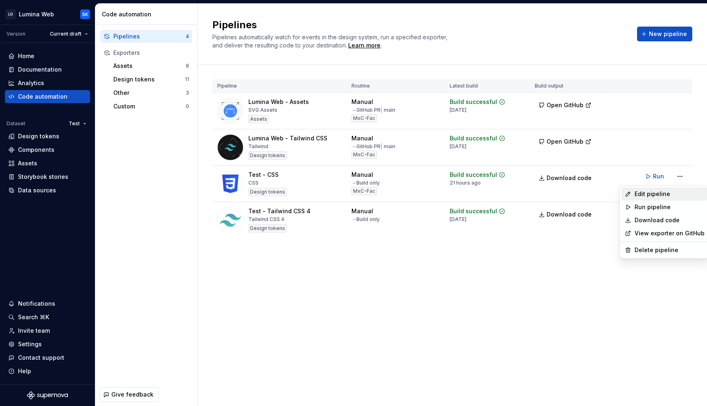
click at [579, 190] on div "Edit pipeline" at bounding box center [670, 194] width 70 height 8
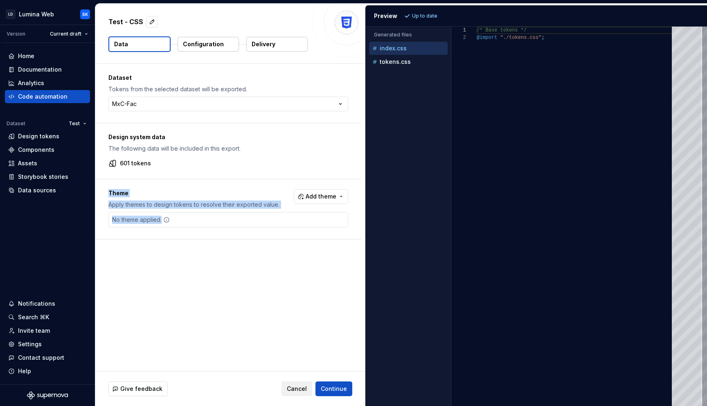
drag, startPoint x: 106, startPoint y: 194, endPoint x: 235, endPoint y: 234, distance: 135.8
click at [235, 234] on div "Theme Apply themes to design tokens to resolve their exported value. Add theme …" at bounding box center [228, 209] width 266 height 60
click at [270, 244] on div "Dataset Tokens from the selected dataset will be exported. MxC-Fac ***** ******…" at bounding box center [230, 217] width 270 height 307
click at [335, 196] on span "Add theme" at bounding box center [321, 196] width 31 height 8
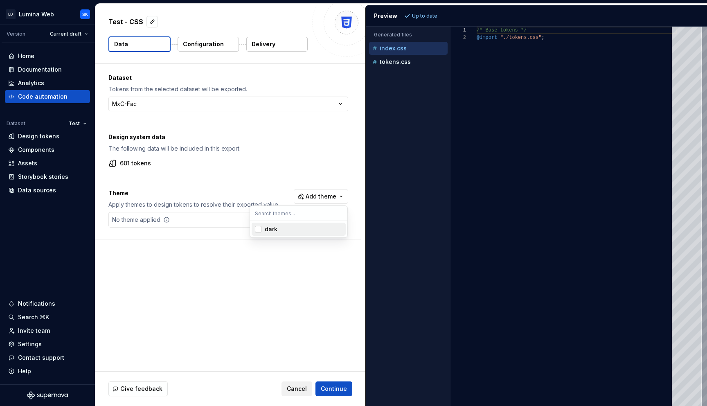
click at [346, 177] on html "LD Lumina Web SK Version Current draft Home Documentation Analytics Code automa…" at bounding box center [353, 203] width 707 height 406
click at [292, 106] on html "LD Lumina Web SK Version Current draft Home Documentation Analytics Code automa…" at bounding box center [353, 203] width 707 height 406
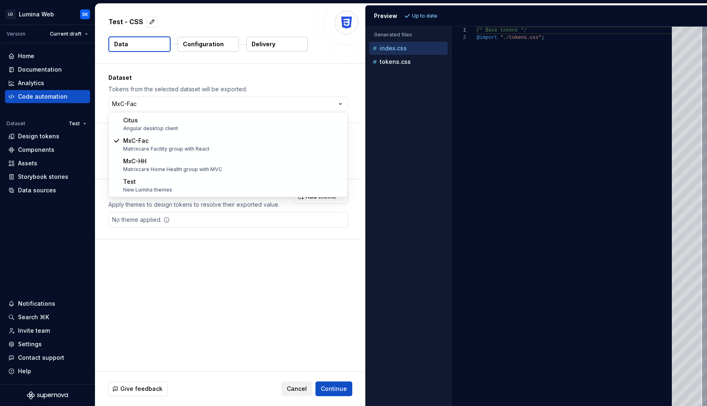
select select "**********"
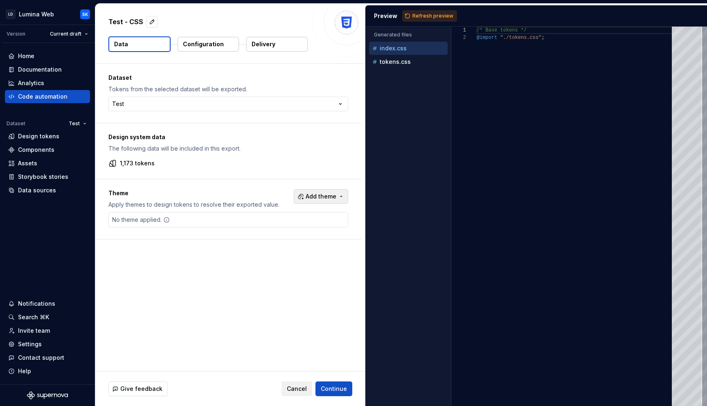
click at [316, 194] on span "Add theme" at bounding box center [321, 196] width 31 height 8
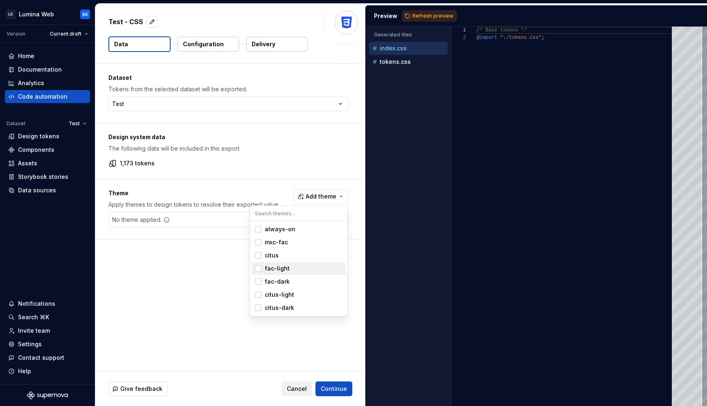
click at [316, 266] on div "fac-light" at bounding box center [304, 268] width 78 height 8
click at [315, 281] on div "fac-dark" at bounding box center [304, 281] width 78 height 8
click at [314, 295] on div "citus-light" at bounding box center [304, 295] width 78 height 8
click at [307, 313] on span "citus-dark" at bounding box center [299, 307] width 94 height 13
click at [175, 316] on html "LD Lumina Web SK Version Current draft Home Documentation Analytics Code automa…" at bounding box center [353, 203] width 707 height 406
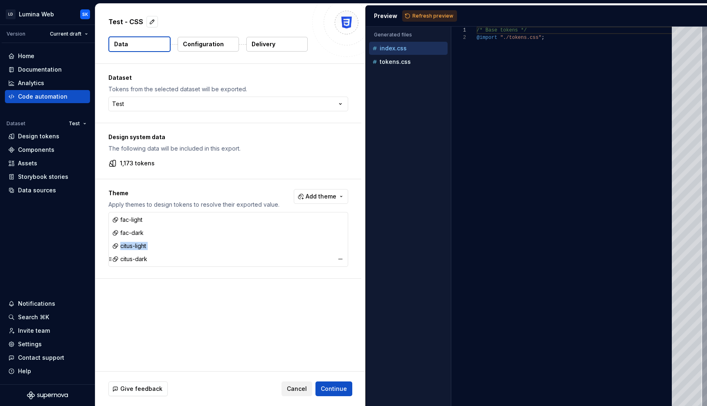
drag, startPoint x: 121, startPoint y: 246, endPoint x: 148, endPoint y: 257, distance: 29.5
click at [148, 257] on div "fac-light fac-dark citus-light citus-dark" at bounding box center [228, 239] width 239 height 54
click at [155, 272] on div "Theme Apply themes to design tokens to resolve their exported value. Add theme …" at bounding box center [228, 228] width 266 height 99
click at [299, 335] on button "Cancel" at bounding box center [297, 388] width 31 height 15
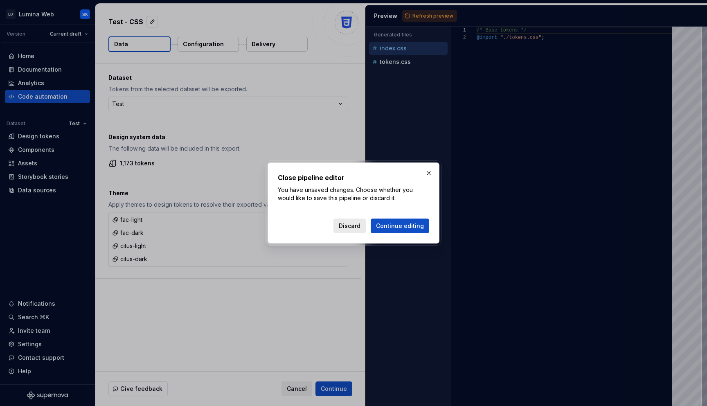
click at [356, 225] on span "Discard" at bounding box center [350, 226] width 22 height 8
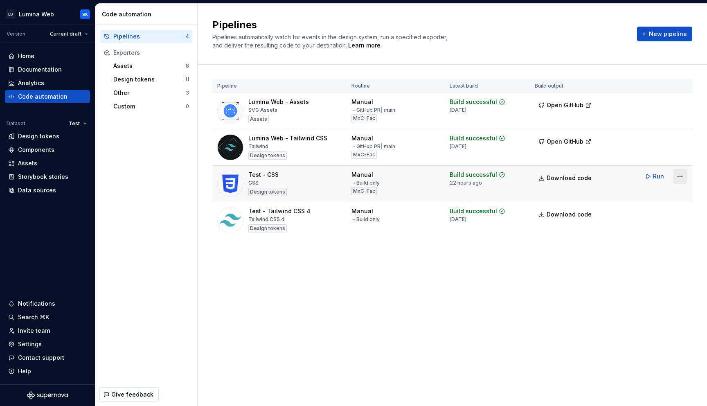
click at [579, 178] on html "LD Lumina Web SK Version Current draft Home Documentation Analytics Code automa…" at bounding box center [353, 203] width 707 height 406
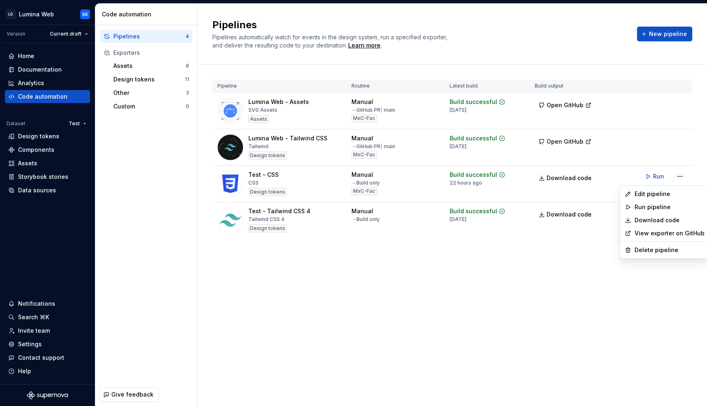
click at [559, 232] on html "LD Lumina Web SK Version Current draft Home Documentation Analytics Code automa…" at bounding box center [353, 203] width 707 height 406
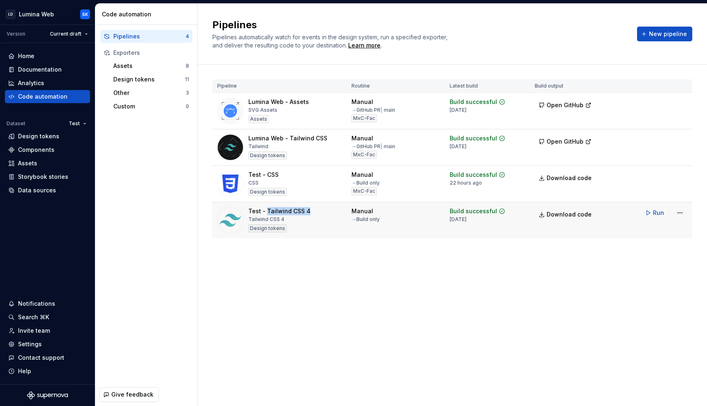
drag, startPoint x: 266, startPoint y: 211, endPoint x: 306, endPoint y: 210, distance: 40.1
click at [306, 210] on div "Test - Tailwind CSS 4" at bounding box center [279, 211] width 62 height 8
click at [298, 214] on div "Test - Tailwind CSS 4" at bounding box center [279, 211] width 62 height 8
drag, startPoint x: 252, startPoint y: 212, endPoint x: 302, endPoint y: 212, distance: 49.5
click at [302, 212] on div "Test - Tailwind CSS 4" at bounding box center [279, 211] width 62 height 8
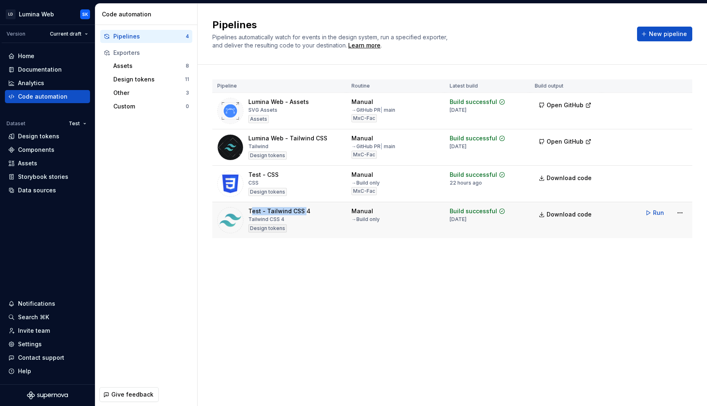
click at [302, 212] on div "Test - Tailwind CSS 4" at bounding box center [279, 211] width 62 height 8
drag, startPoint x: 268, startPoint y: 208, endPoint x: 306, endPoint y: 210, distance: 38.1
click at [306, 210] on div "Test - Tailwind CSS 4" at bounding box center [279, 211] width 62 height 8
click at [289, 212] on div "Test - Tailwind CSS 4" at bounding box center [279, 211] width 62 height 8
drag, startPoint x: 313, startPoint y: 209, endPoint x: 266, endPoint y: 212, distance: 47.2
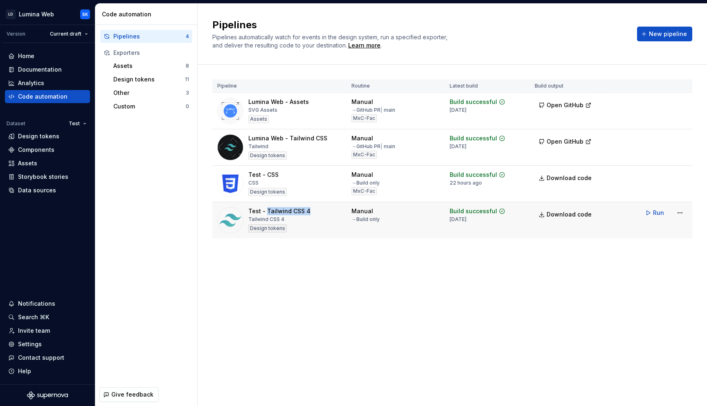
click at [266, 212] on div "Test - Tailwind CSS 4 Tailwind CSS 4 Design tokens" at bounding box center [279, 220] width 124 height 26
drag, startPoint x: 268, startPoint y: 146, endPoint x: 250, endPoint y: 144, distance: 18.1
click at [250, 144] on div "Tailwind" at bounding box center [258, 146] width 20 height 7
click at [300, 245] on div "Pipeline Routine Latest build Build output Lumina Web - Assets SVG Assets Asset…" at bounding box center [452, 167] width 480 height 205
drag, startPoint x: 306, startPoint y: 211, endPoint x: 267, endPoint y: 211, distance: 39.3
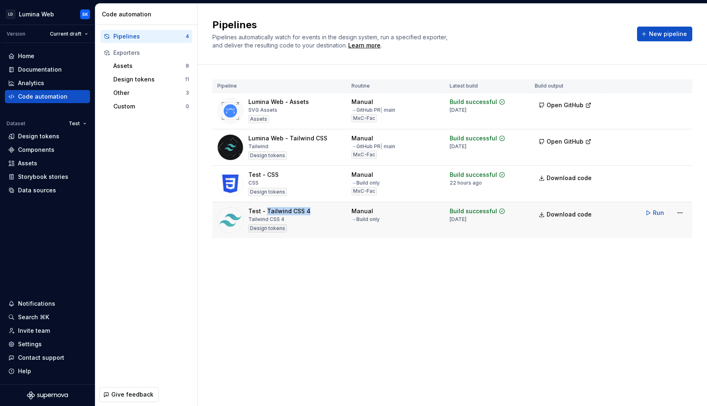
click at [267, 211] on div "Test - Tailwind CSS 4 Tailwind CSS 4 Design tokens" at bounding box center [279, 220] width 124 height 26
click at [424, 272] on div "Pipelines Pipelines automatically watch for events in the design system, run a …" at bounding box center [452, 205] width 509 height 402
click at [536, 41] on div "Pipelines Pipelines automatically watch for events in the design system, run a …" at bounding box center [419, 33] width 415 height 31
click at [56, 55] on div "Home" at bounding box center [47, 56] width 79 height 8
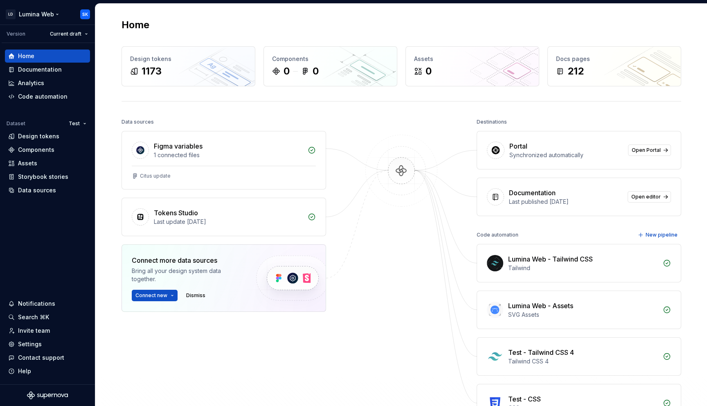
click at [54, 15] on html "LD Lumina Web SK Version Current draft Home Documentation Analytics Code automa…" at bounding box center [353, 203] width 707 height 406
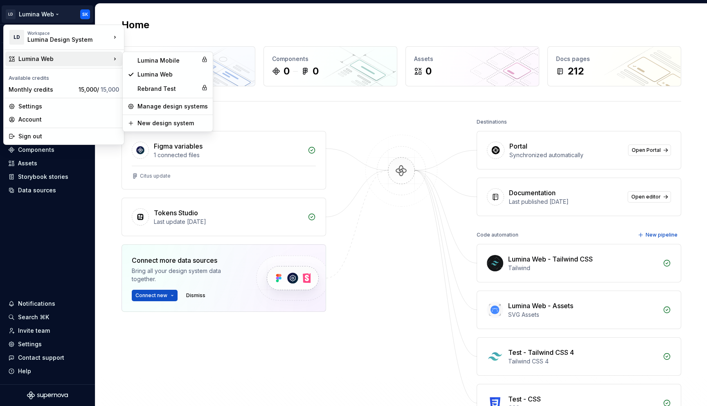
click at [257, 13] on html "LD Lumina Web SK Version Current draft Home Documentation Analytics Code automa…" at bounding box center [353, 203] width 707 height 406
